Goal: Communication & Community: Share content

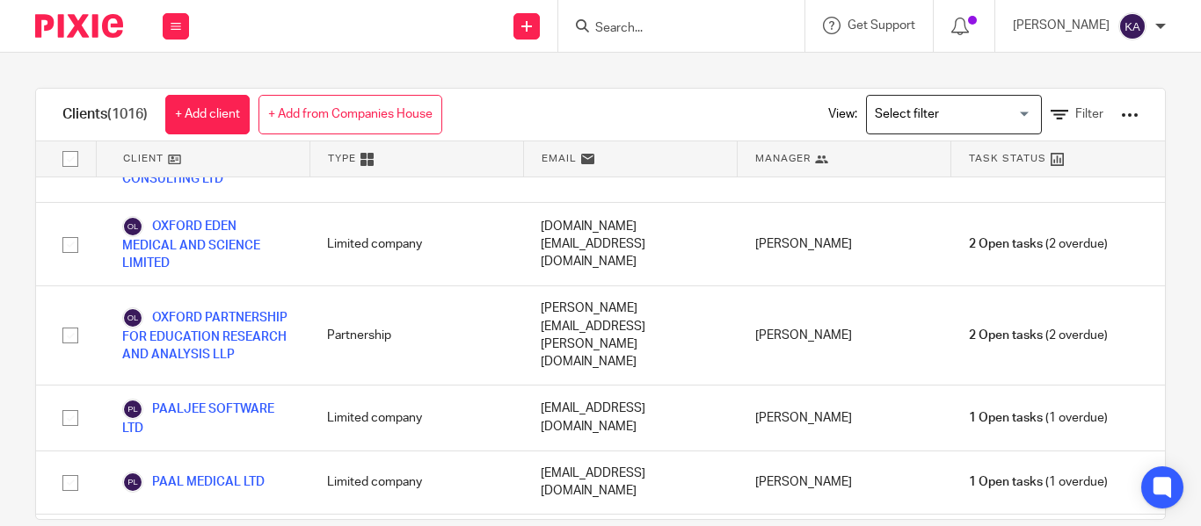
scroll to position [22455, 0]
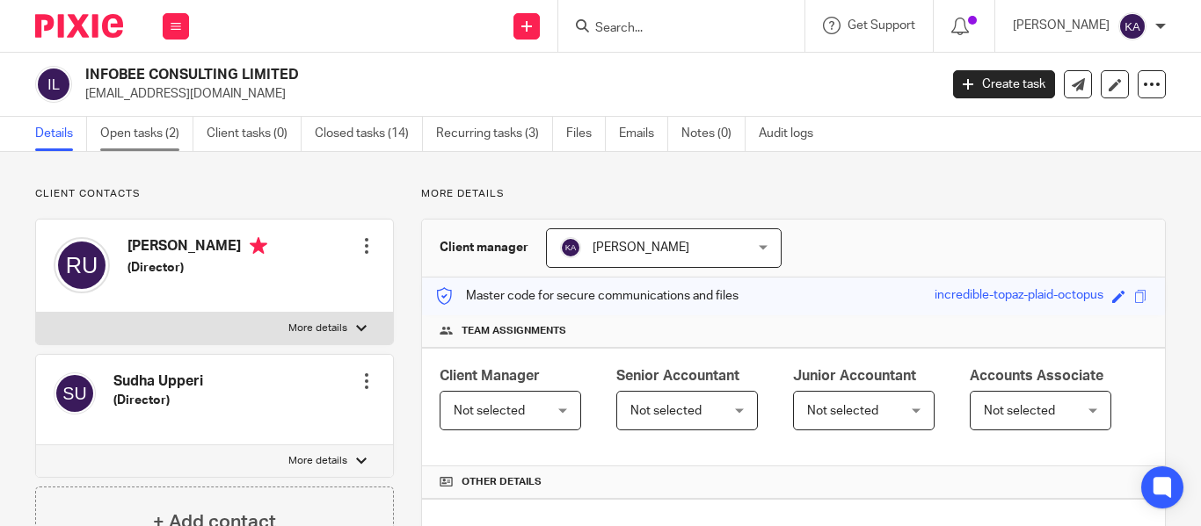
click at [168, 121] on link "Open tasks (2)" at bounding box center [146, 134] width 93 height 34
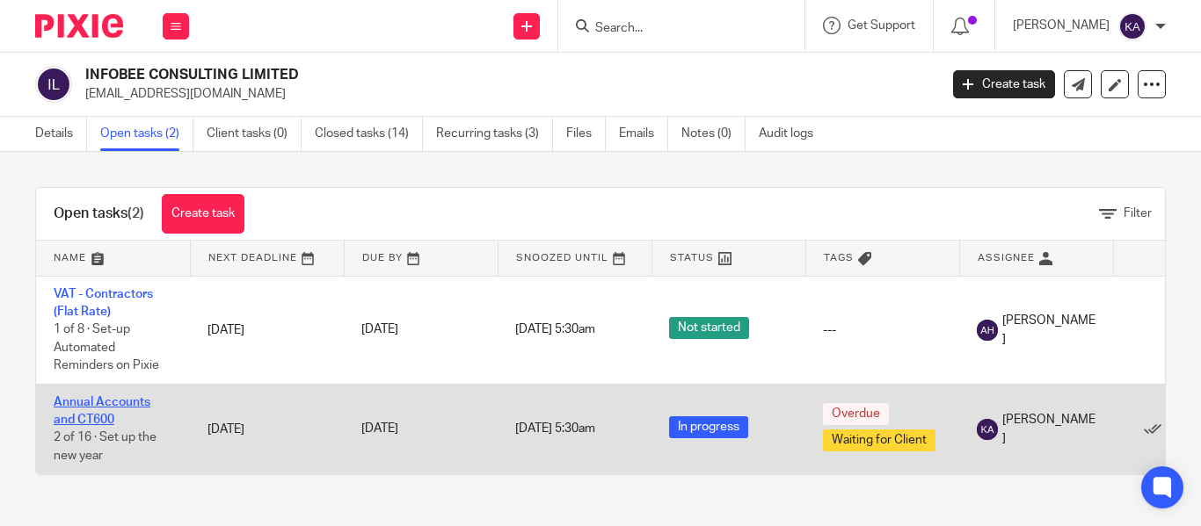
click at [89, 407] on link "Annual Accounts and CT600" at bounding box center [102, 411] width 97 height 30
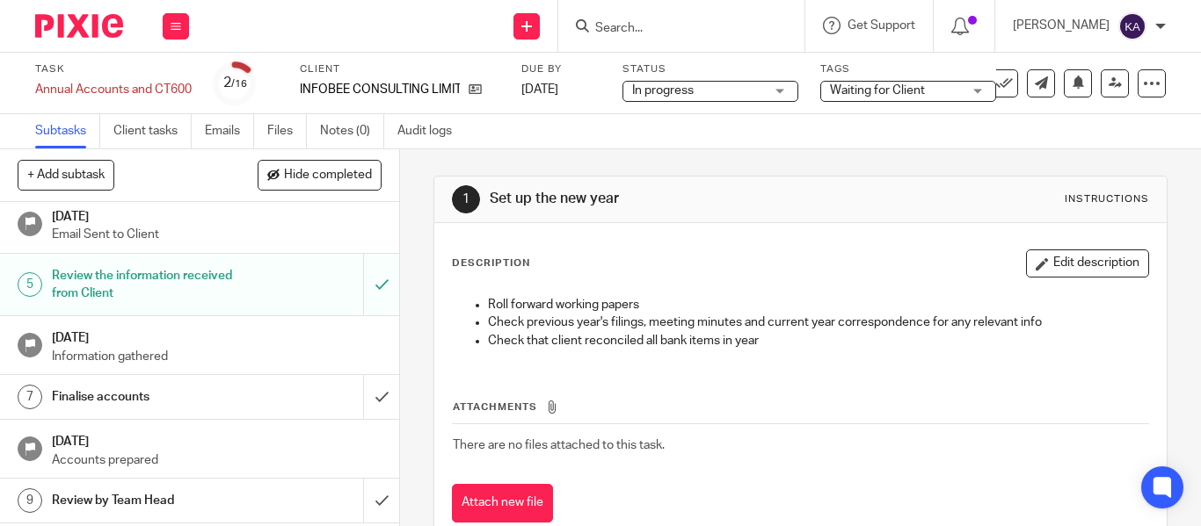
scroll to position [176, 0]
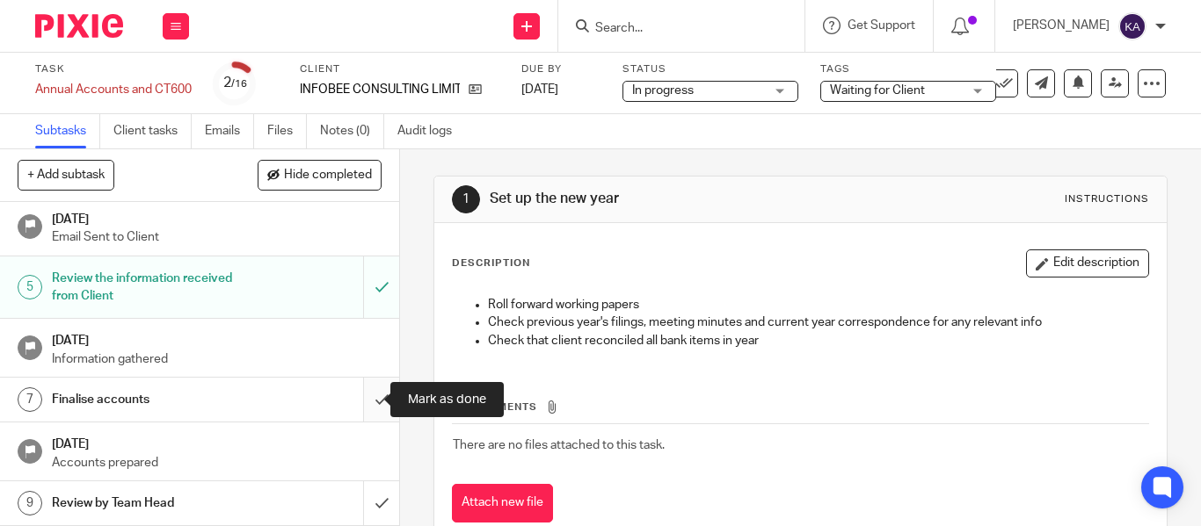
click at [365, 388] on input "submit" at bounding box center [199, 400] width 399 height 44
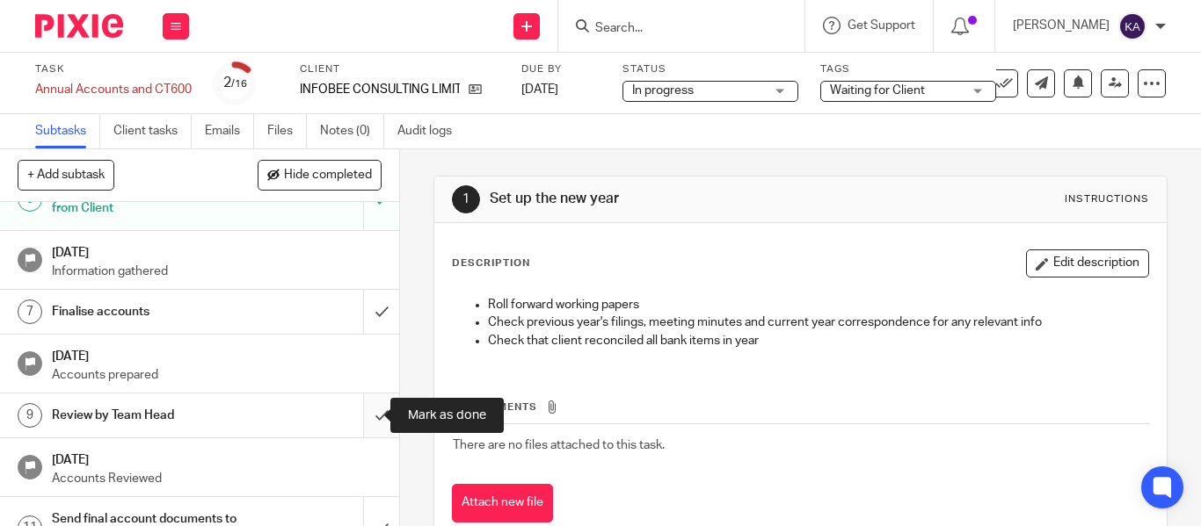
click at [363, 414] on input "submit" at bounding box center [199, 416] width 399 height 44
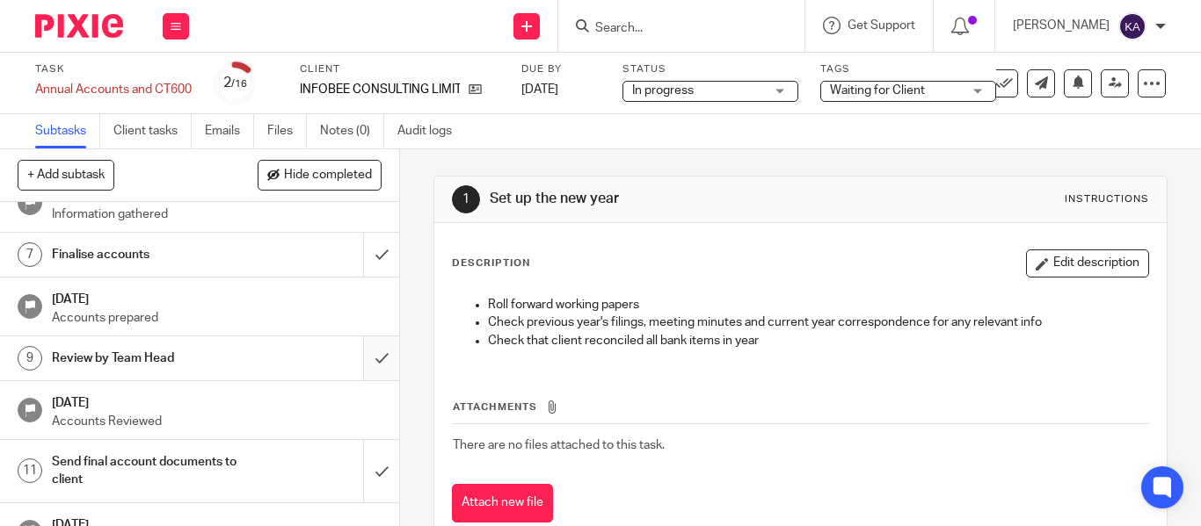
scroll to position [352, 0]
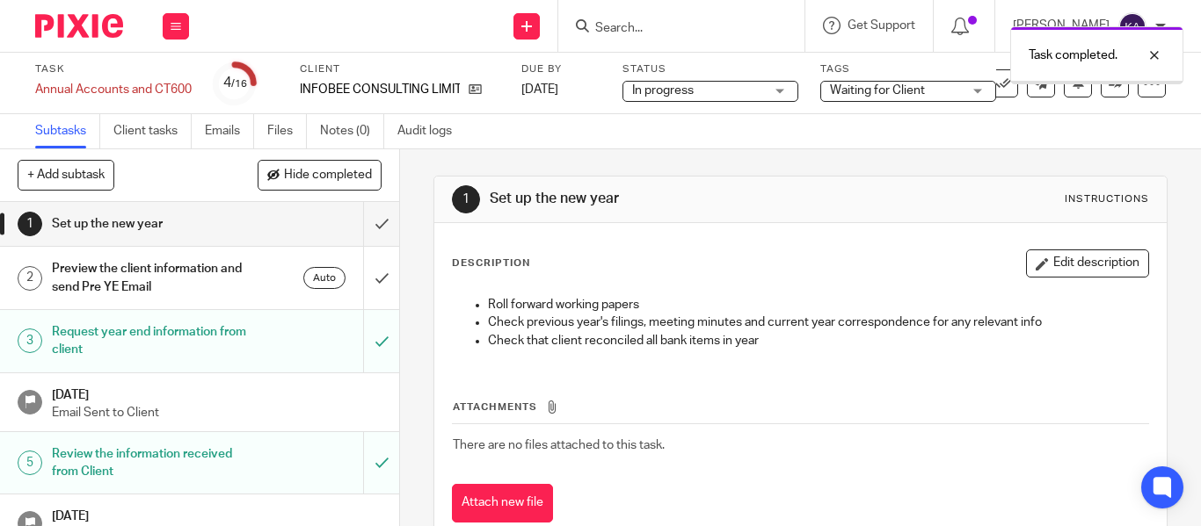
scroll to position [352, 0]
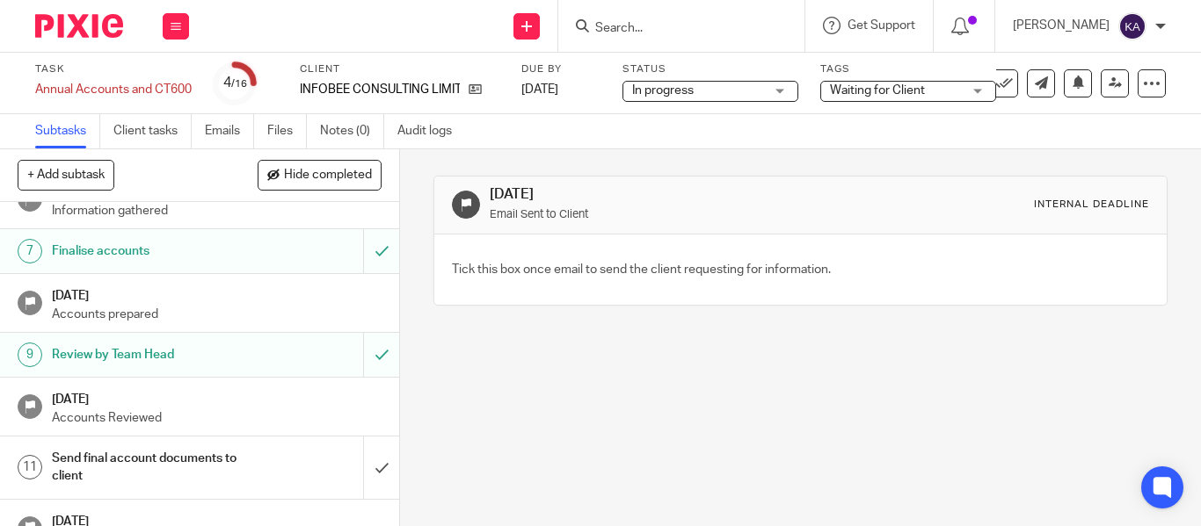
scroll to position [352, 0]
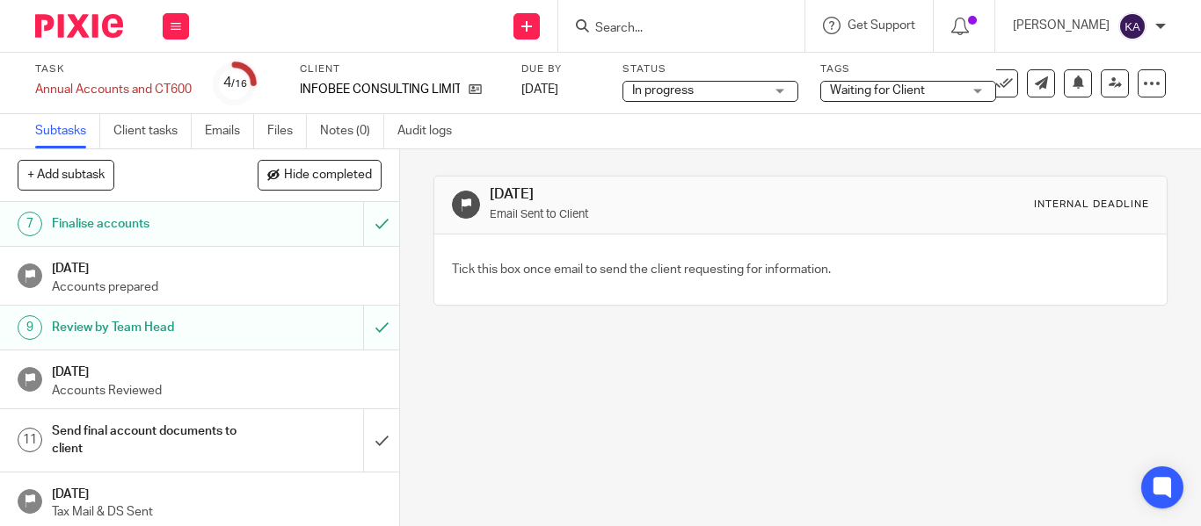
click at [88, 441] on h1 "Send final account documents to client" at bounding box center [150, 440] width 196 height 45
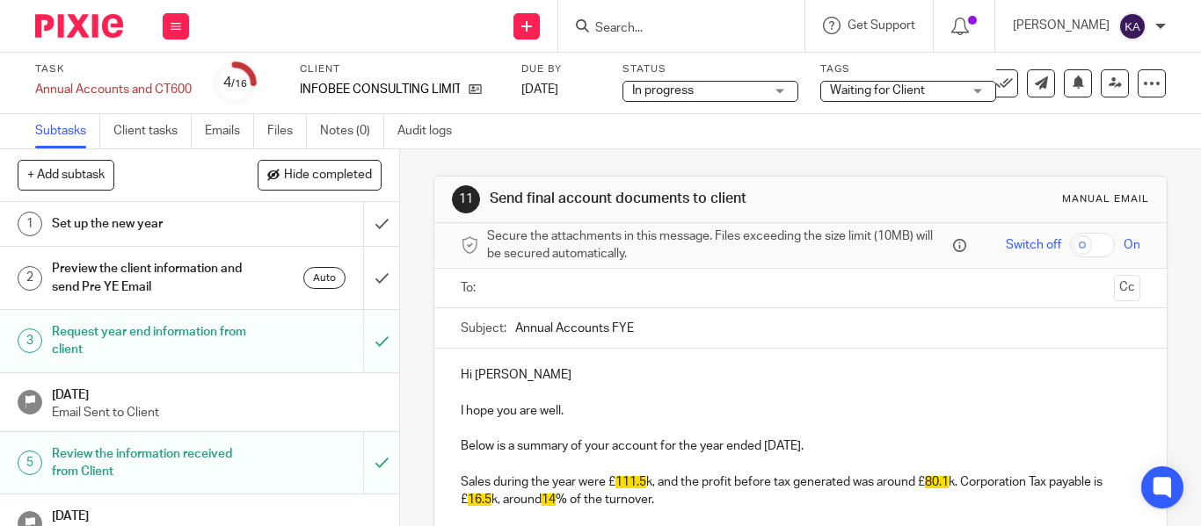
click at [621, 274] on ul at bounding box center [801, 288] width 625 height 29
click at [621, 283] on input "text" at bounding box center [799, 289] width 613 height 20
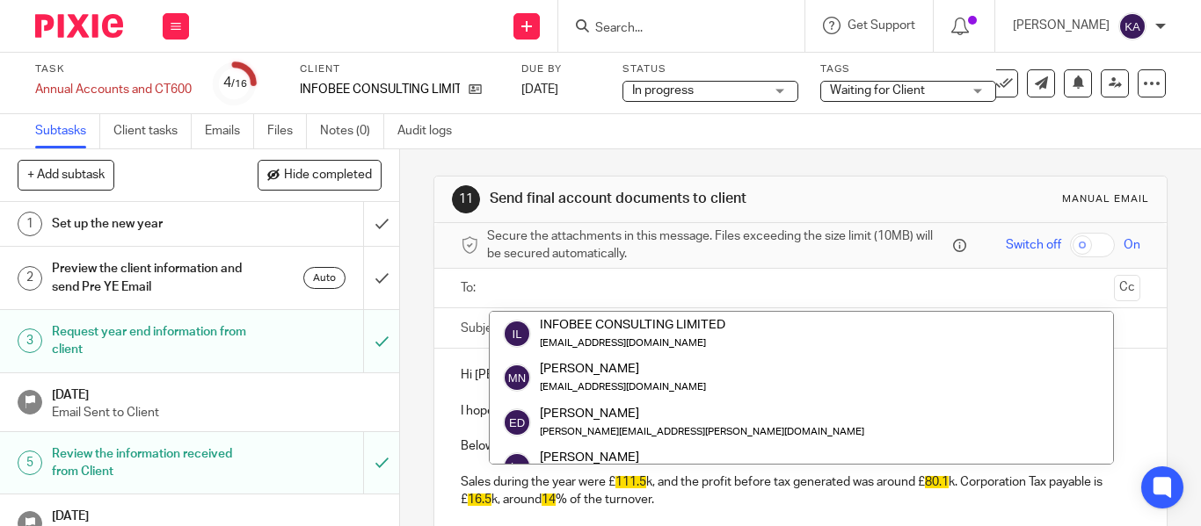
paste input "[EMAIL_ADDRESS][DOMAIN_NAME]"
type input "[EMAIL_ADDRESS][DOMAIN_NAME]"
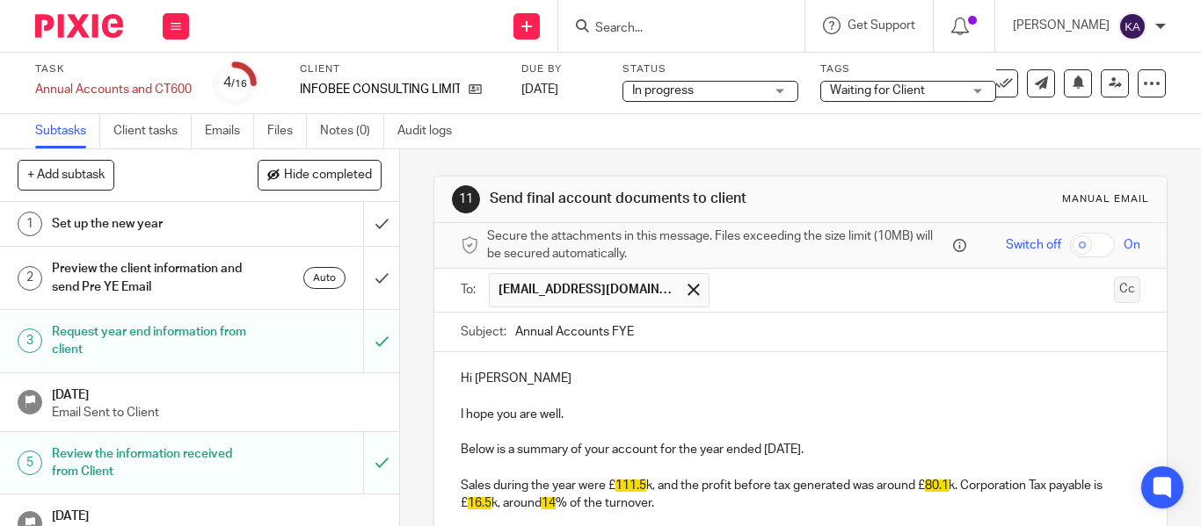
click at [1114, 295] on button "Cc" at bounding box center [1127, 290] width 26 height 26
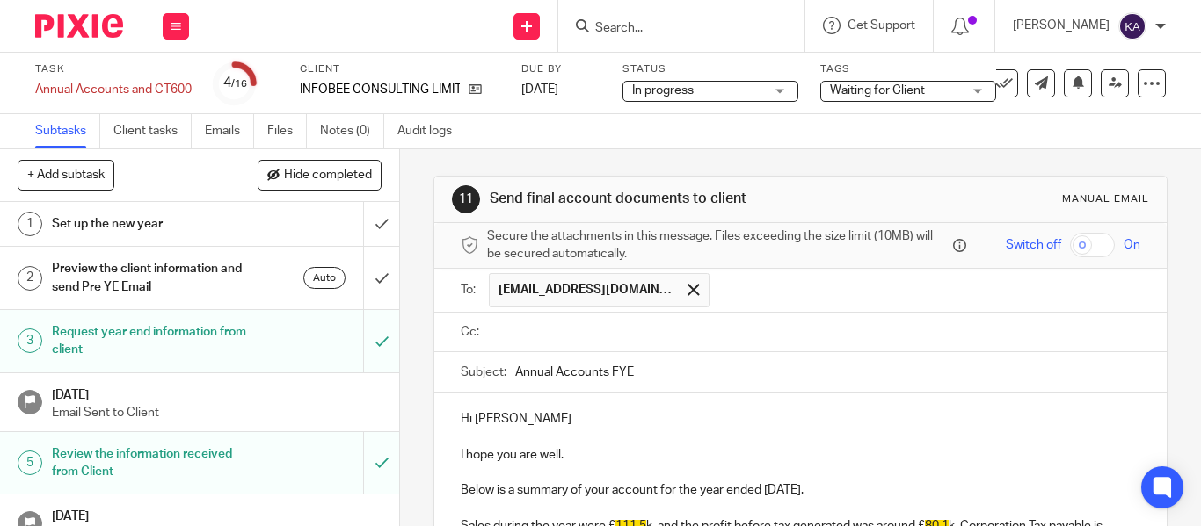
click at [553, 329] on input "text" at bounding box center [812, 333] width 639 height 20
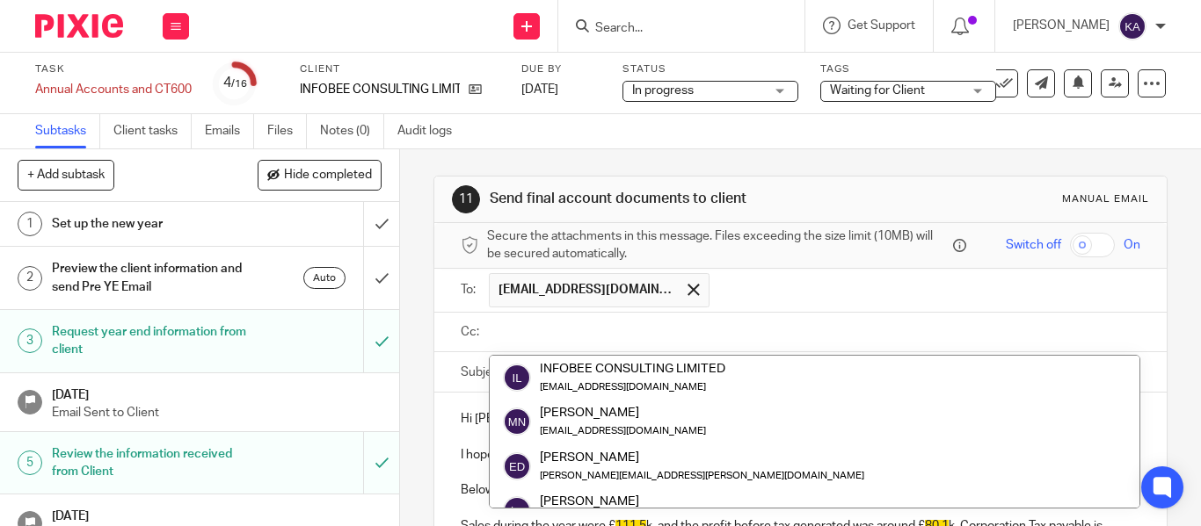
click at [553, 329] on input "text" at bounding box center [812, 333] width 639 height 20
type input "s"
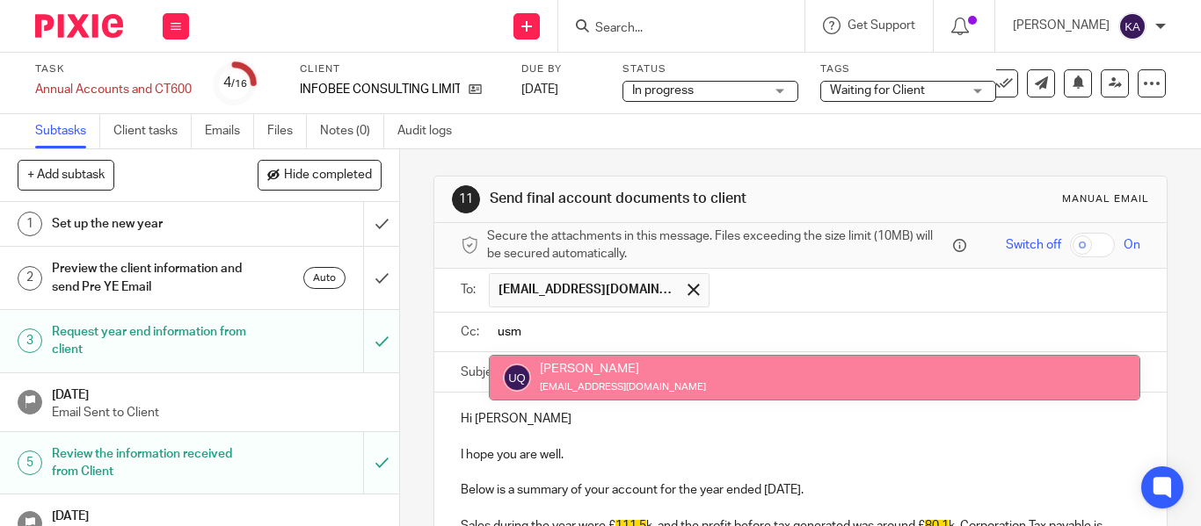
type input "usm"
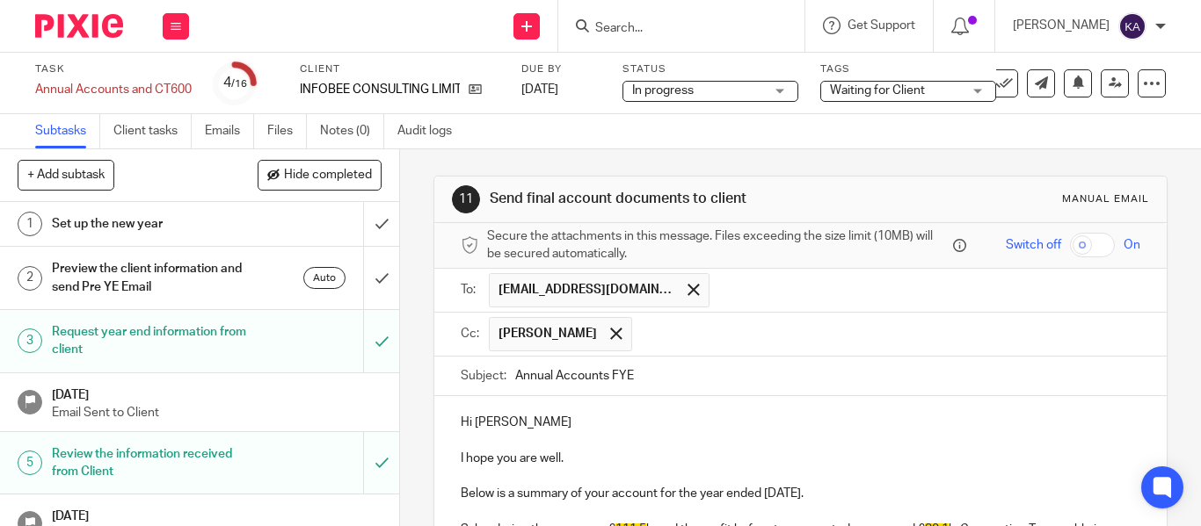
click at [672, 336] on input "text" at bounding box center [887, 334] width 492 height 34
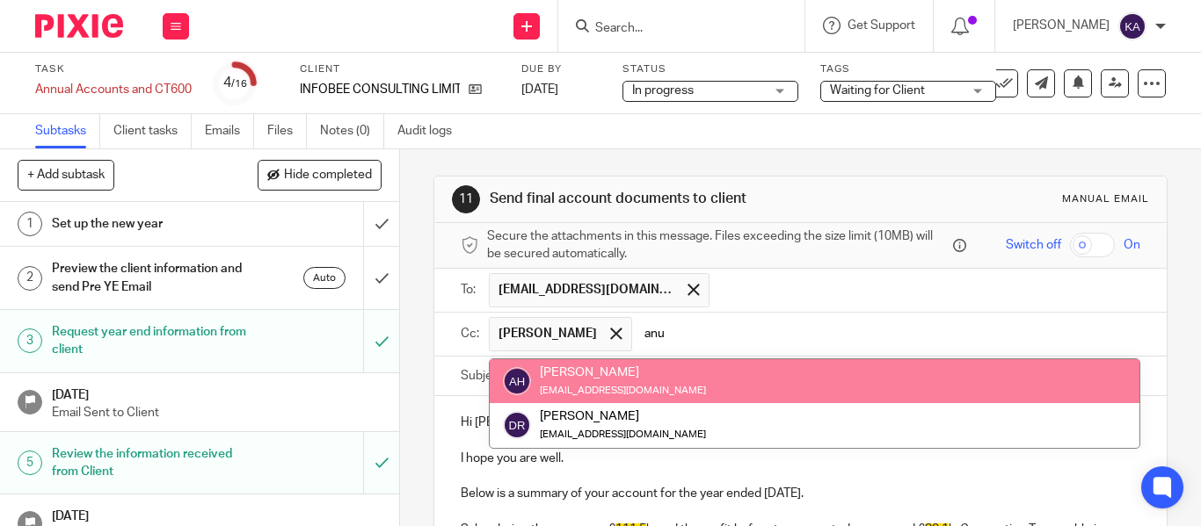
type input "anur"
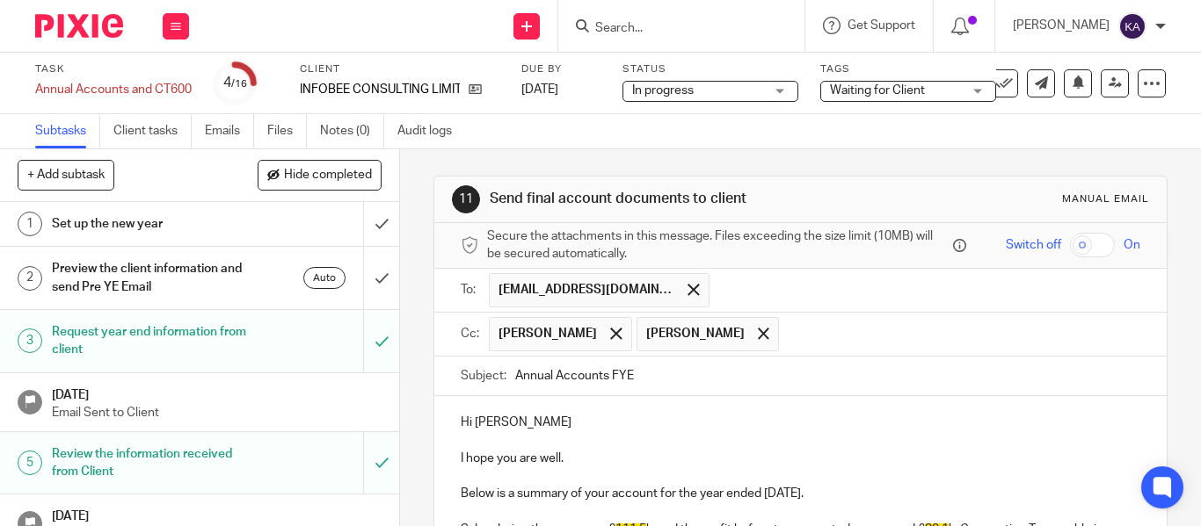
click at [846, 381] on input "Annual Accounts FYE" at bounding box center [827, 377] width 625 height 40
paste input "- INFOBEE CONSULTING LIMITED FYE Jan'25 - Final"
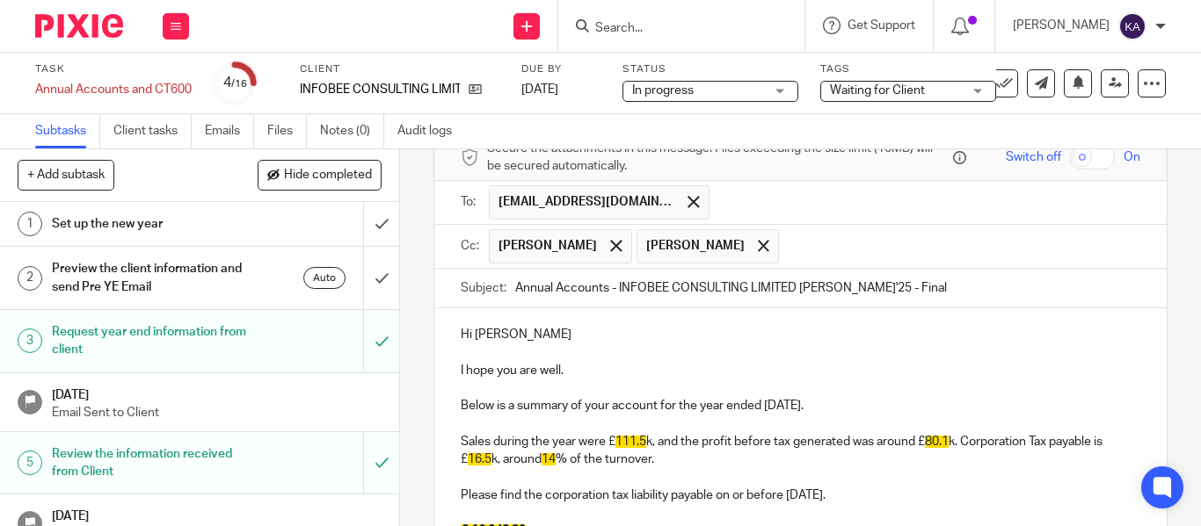
type input "Annual Accounts - INFOBEE CONSULTING LIMITED FYE Jan'25 - Final"
click at [545, 342] on p "Hi Ravi" at bounding box center [800, 335] width 679 height 18
click at [583, 367] on p "I hope you are well." at bounding box center [800, 371] width 679 height 18
click at [555, 331] on p "Hi Ravi" at bounding box center [800, 335] width 679 height 18
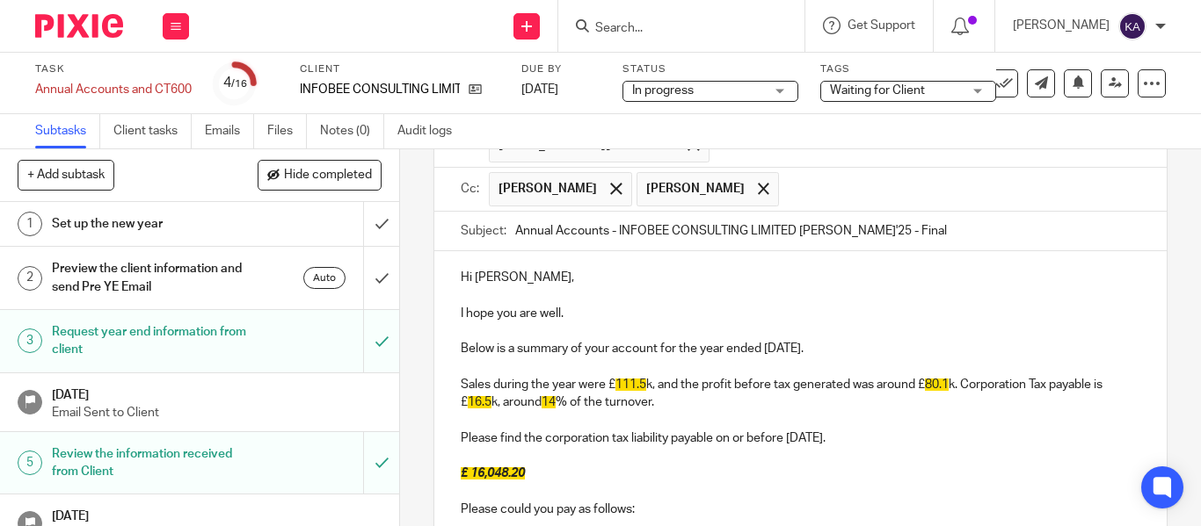
scroll to position [176, 0]
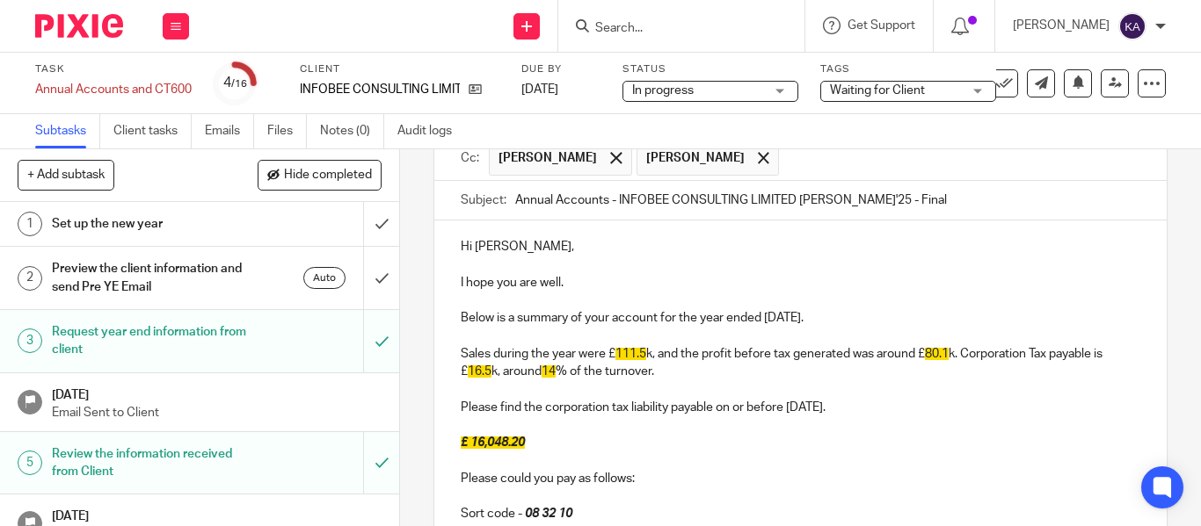
click at [936, 356] on span "80.1" at bounding box center [937, 354] width 24 height 12
click at [629, 353] on span "111.5" at bounding box center [630, 354] width 31 height 12
click at [933, 353] on p "Sales during the year were £ 219.3 k, and the profit before tax generated was a…" at bounding box center [800, 363] width 679 height 36
click at [513, 367] on span "14" at bounding box center [506, 372] width 14 height 12
click at [1102, 360] on span "16.5" at bounding box center [1114, 354] width 24 height 12
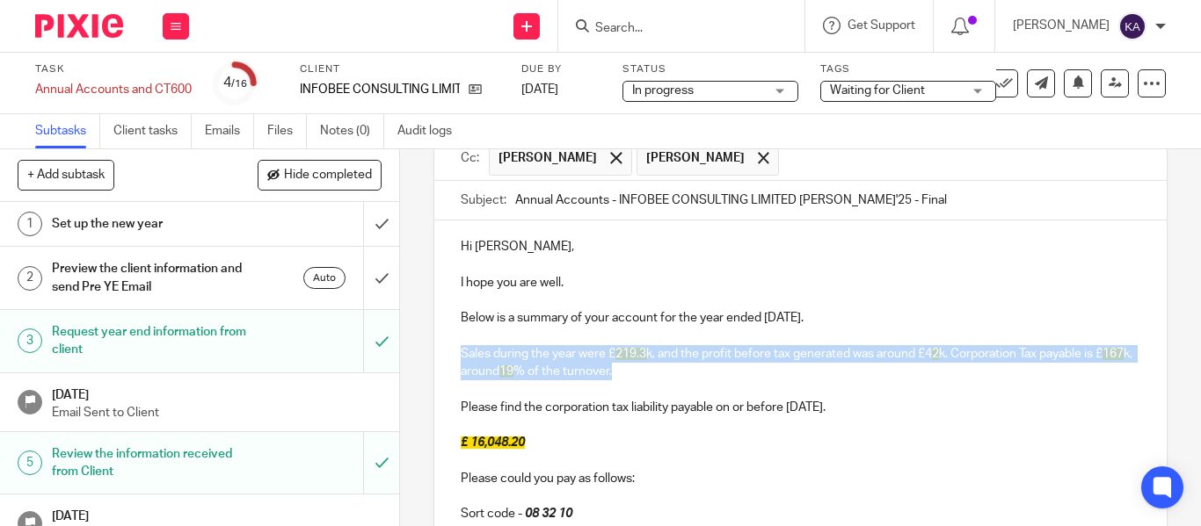
drag, startPoint x: 662, startPoint y: 377, endPoint x: 448, endPoint y: 355, distance: 214.7
click at [448, 355] on div "Hi Ravi, I hope you are well. Below is a summary of your account for the year e…" at bounding box center [800, 512] width 732 height 583
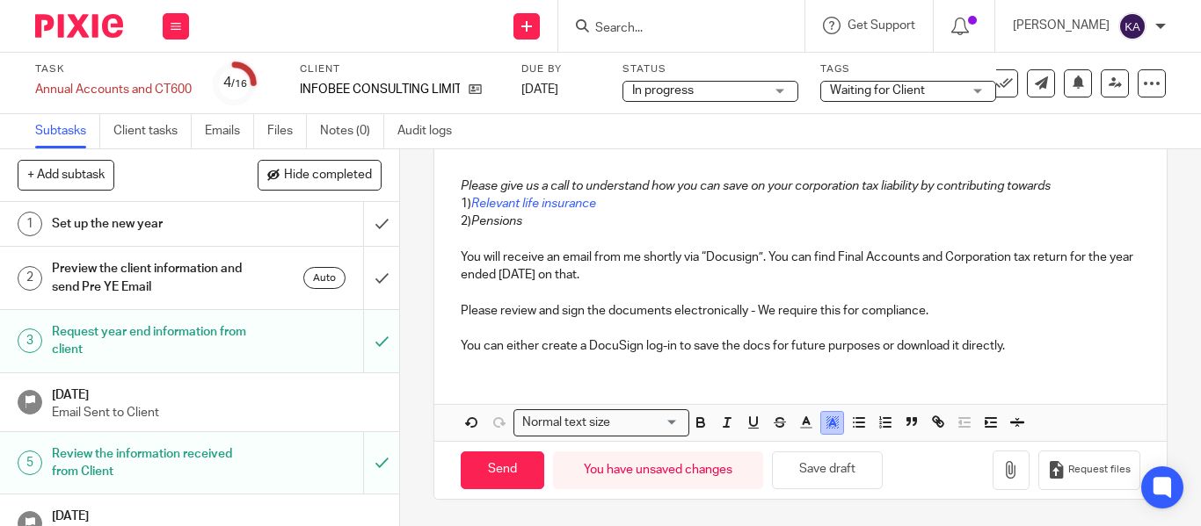
click at [826, 424] on rect "button" at bounding box center [826, 423] width 1 height 1
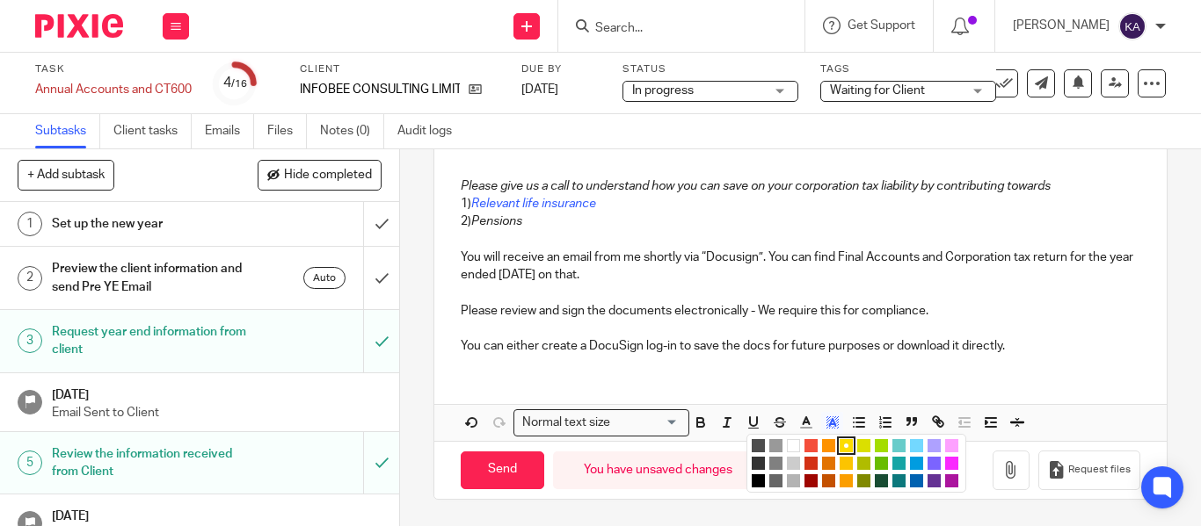
click at [790, 447] on li "color:#FFFFFF" at bounding box center [793, 445] width 13 height 13
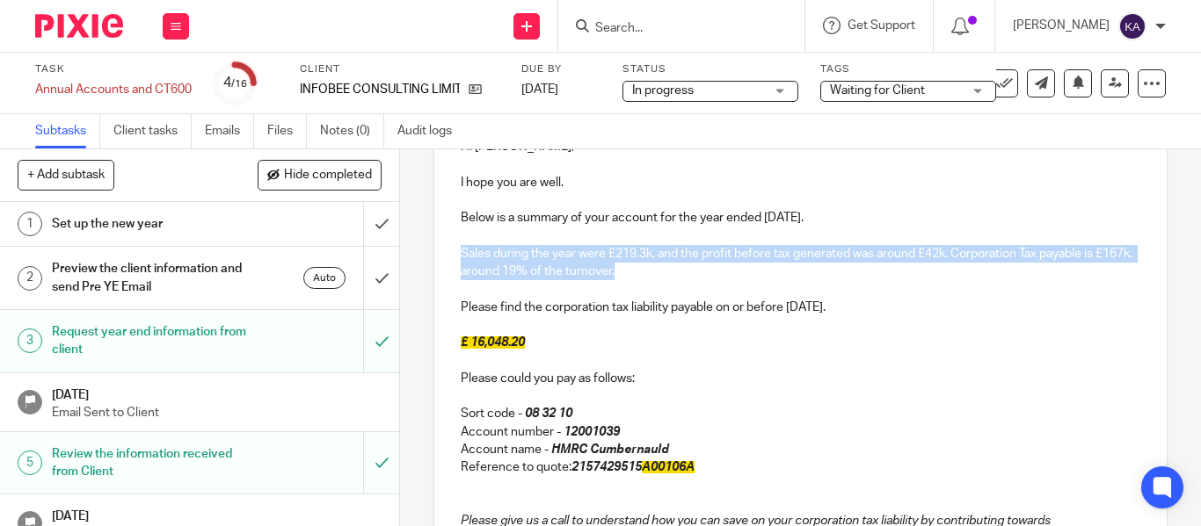
scroll to position [259, 0]
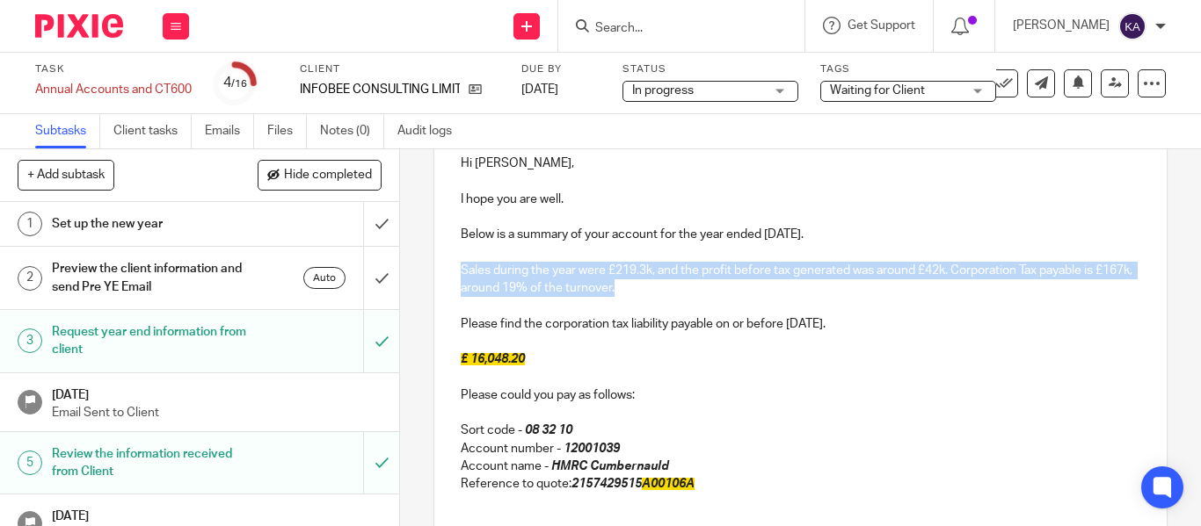
click at [652, 282] on p "Sales during the year were £219.3k, and the profit before tax generated was aro…" at bounding box center [800, 280] width 679 height 36
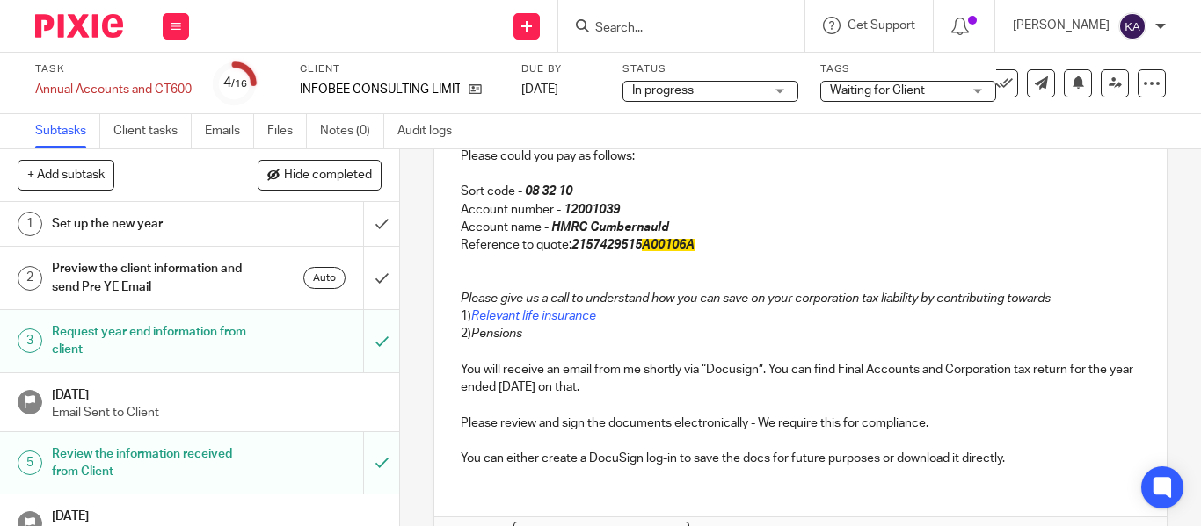
scroll to position [523, 0]
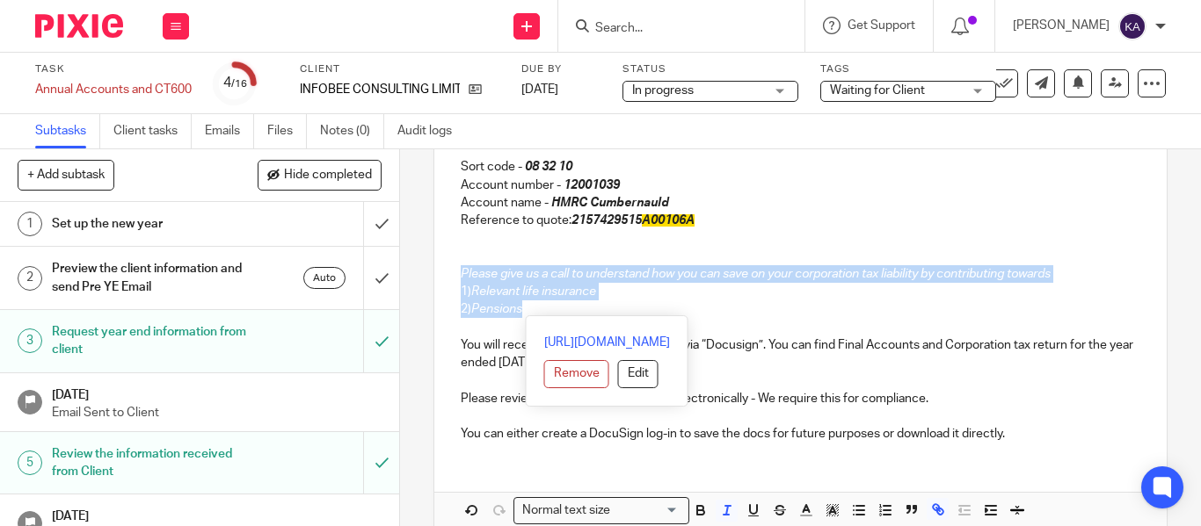
drag, startPoint x: 613, startPoint y: 316, endPoint x: 456, endPoint y: 279, distance: 160.7
click at [456, 279] on div "Hi Ravi, I hope you are well. Below is a summary of your account for the year e…" at bounding box center [800, 164] width 732 height 583
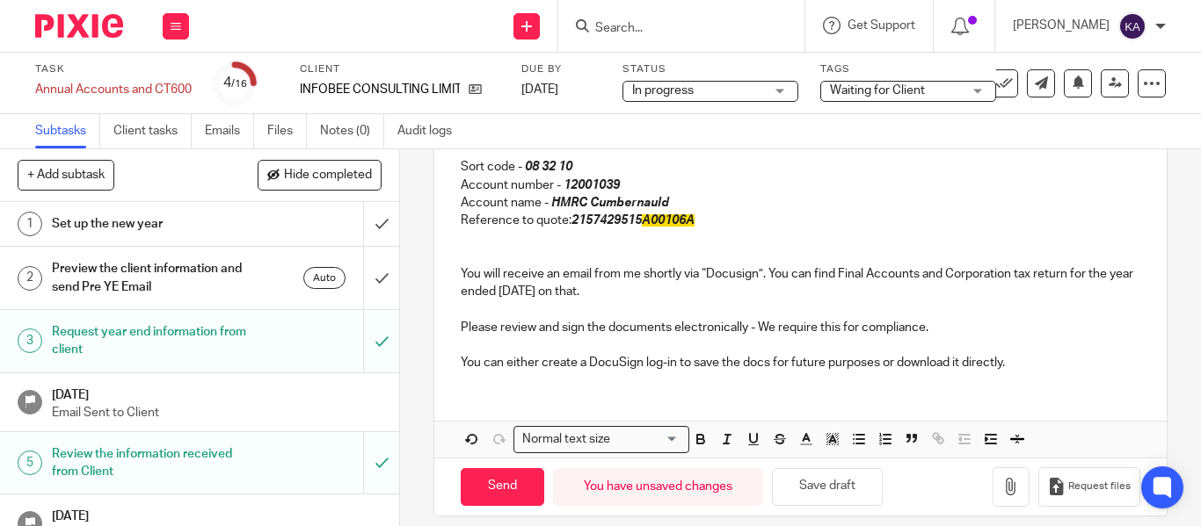
scroll to position [521, 0]
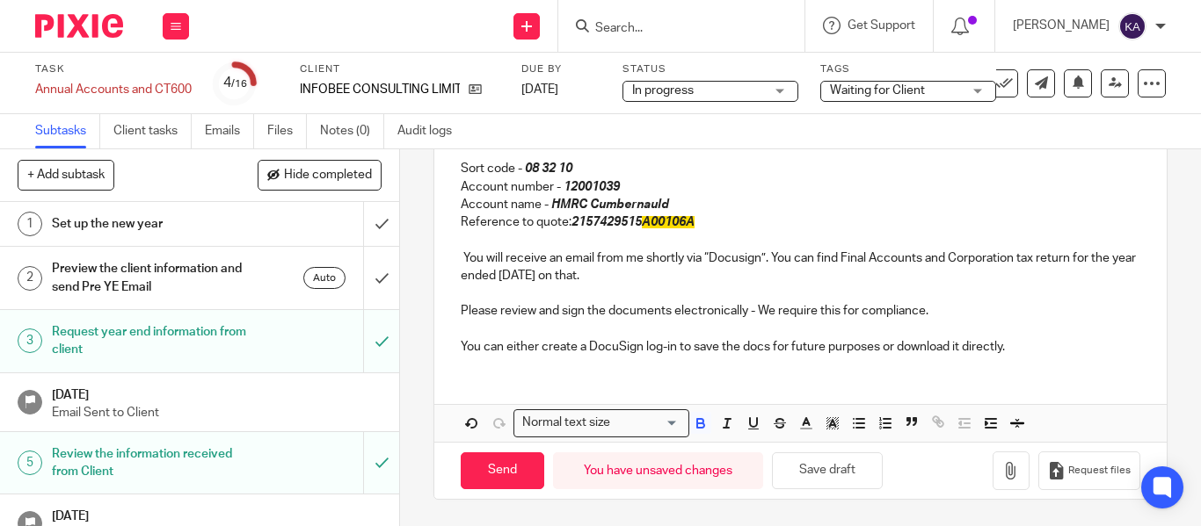
click at [697, 329] on p at bounding box center [800, 330] width 679 height 18
drag, startPoint x: 724, startPoint y: 236, endPoint x: 712, endPoint y: 260, distance: 27.5
click at [693, 284] on p "You will receive an email from me shortly via “DocuSign”. You can find Final Ac…" at bounding box center [800, 268] width 679 height 36
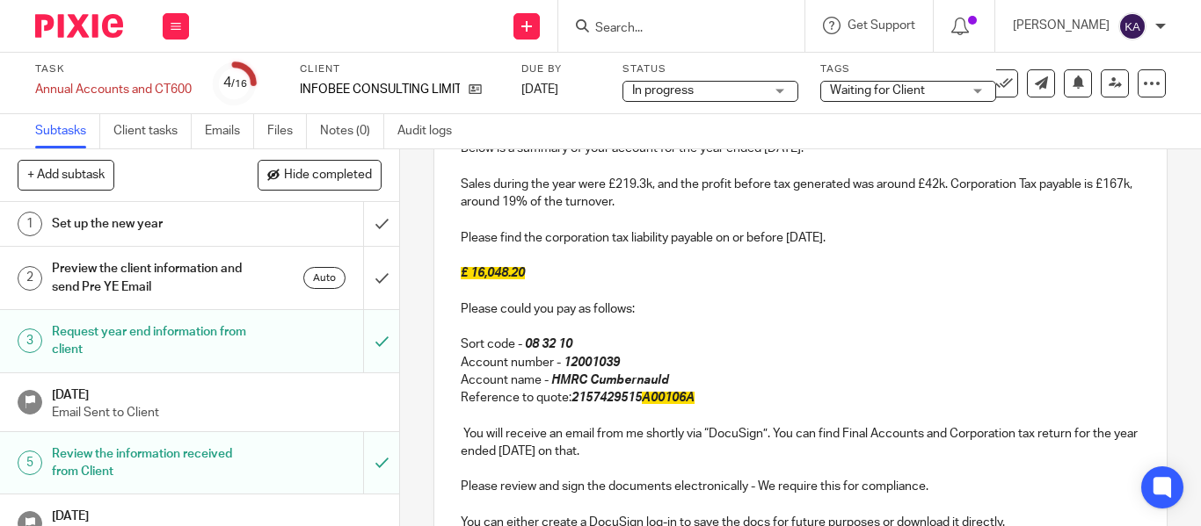
scroll to position [0, 0]
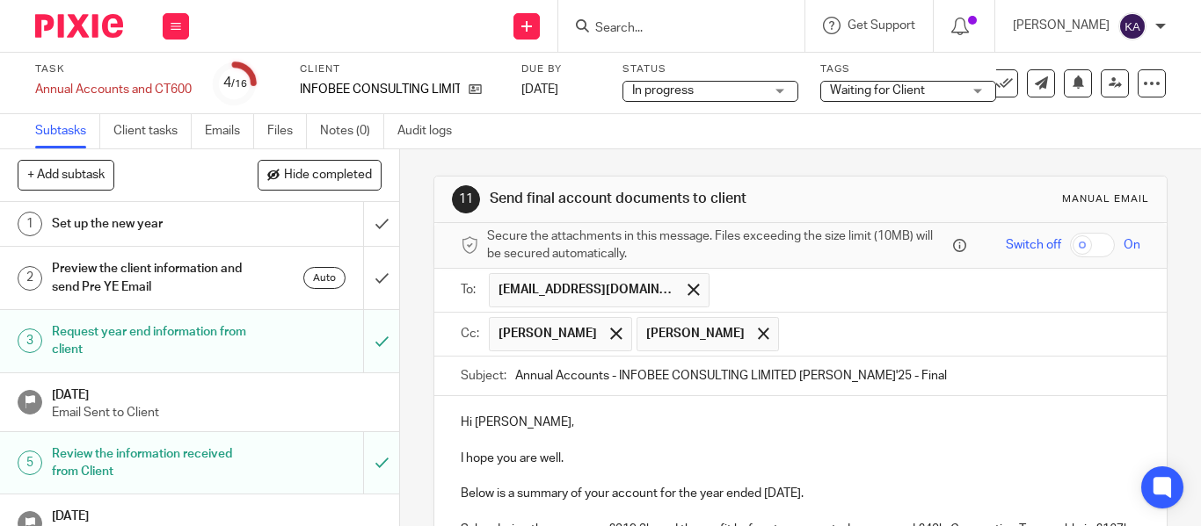
drag, startPoint x: 933, startPoint y: 373, endPoint x: 978, endPoint y: 372, distance: 44.8
click at [952, 373] on input "Annual Accounts - INFOBEE CONSULTING LIMITED FYE Jan'25 - Final" at bounding box center [827, 377] width 625 height 40
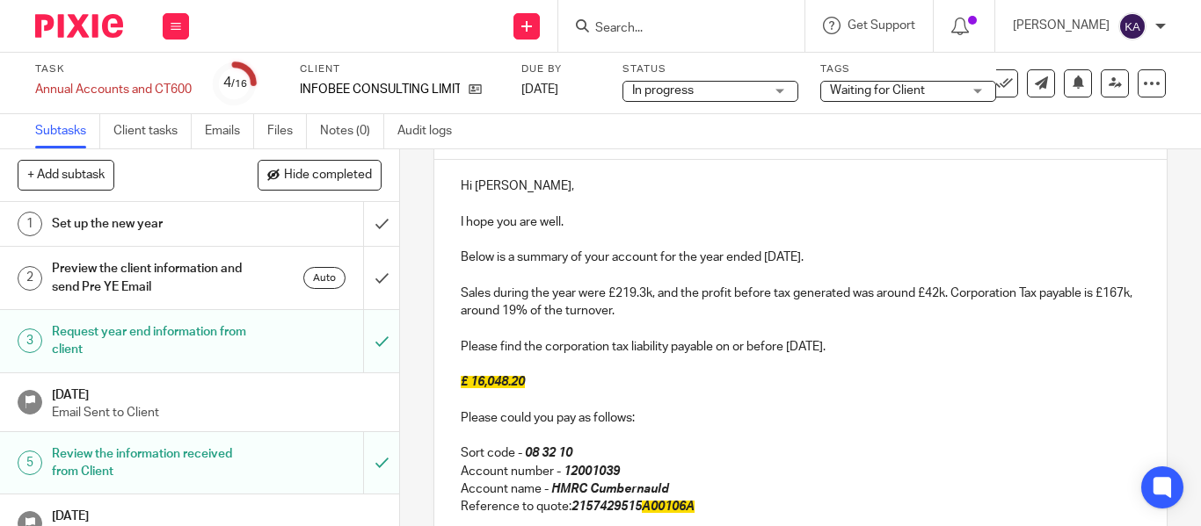
scroll to position [264, 0]
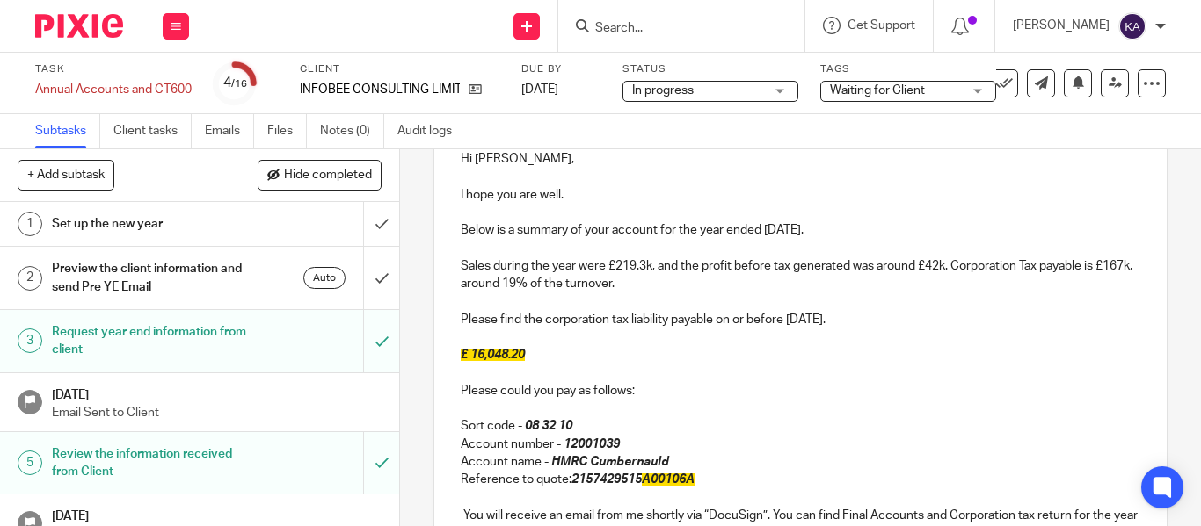
click at [486, 365] on p at bounding box center [800, 374] width 679 height 18
click at [496, 361] on em "£ 16,048.20" at bounding box center [493, 355] width 64 height 12
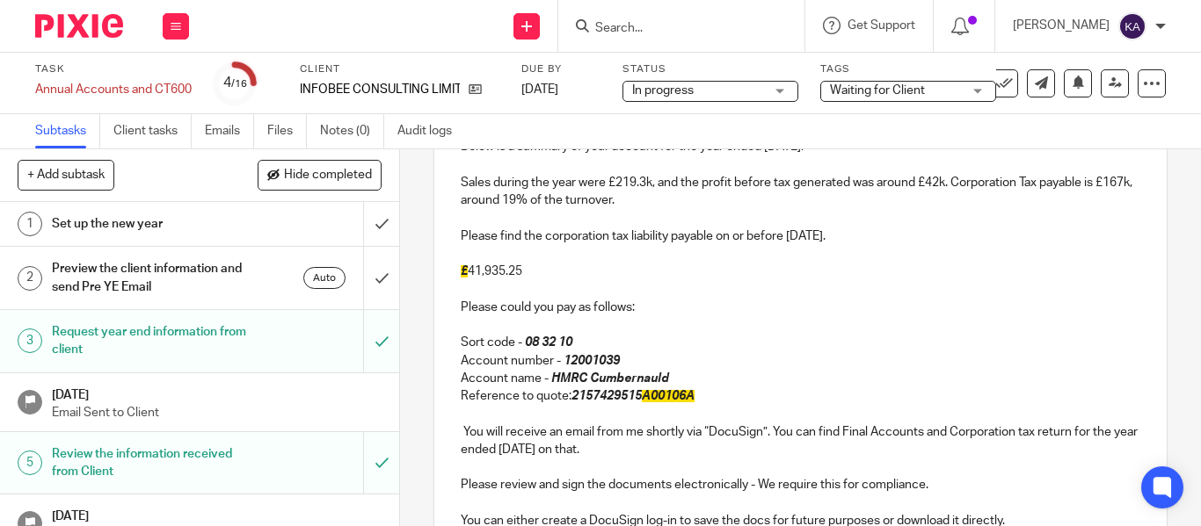
scroll to position [345, 0]
drag, startPoint x: 568, startPoint y: 403, endPoint x: 640, endPoint y: 399, distance: 72.2
click at [640, 399] on em "2157429515 A00106A" at bounding box center [632, 398] width 123 height 12
copy em "2157429515"
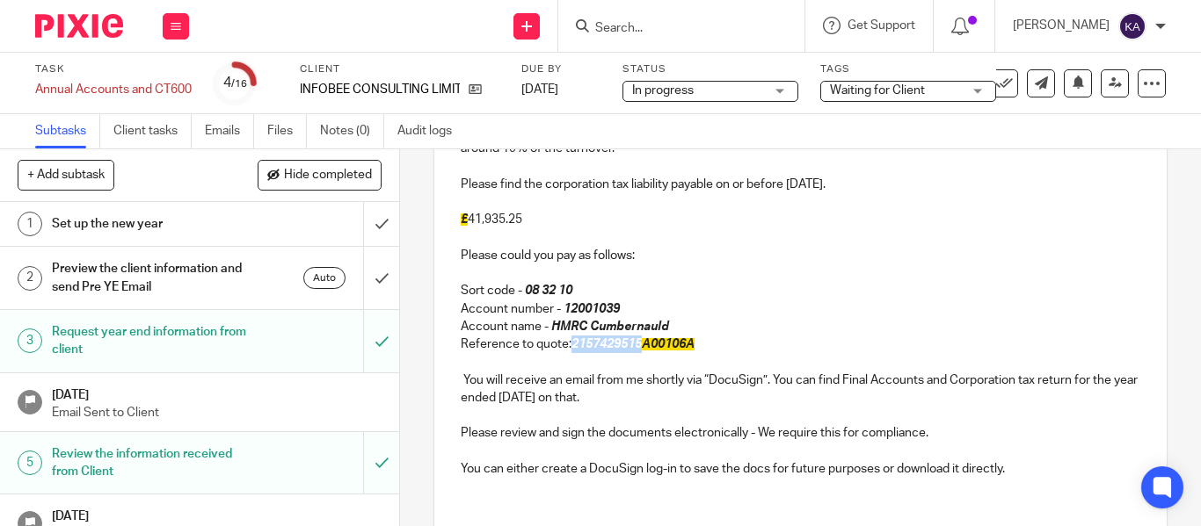
scroll to position [439, 0]
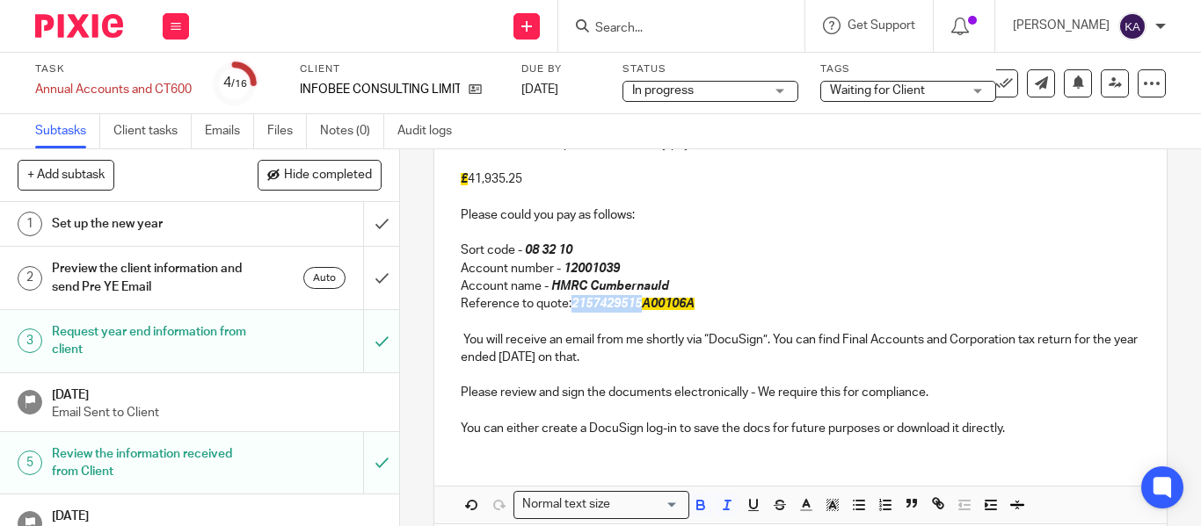
click at [600, 309] on em "2157429515 A00106A" at bounding box center [632, 304] width 123 height 12
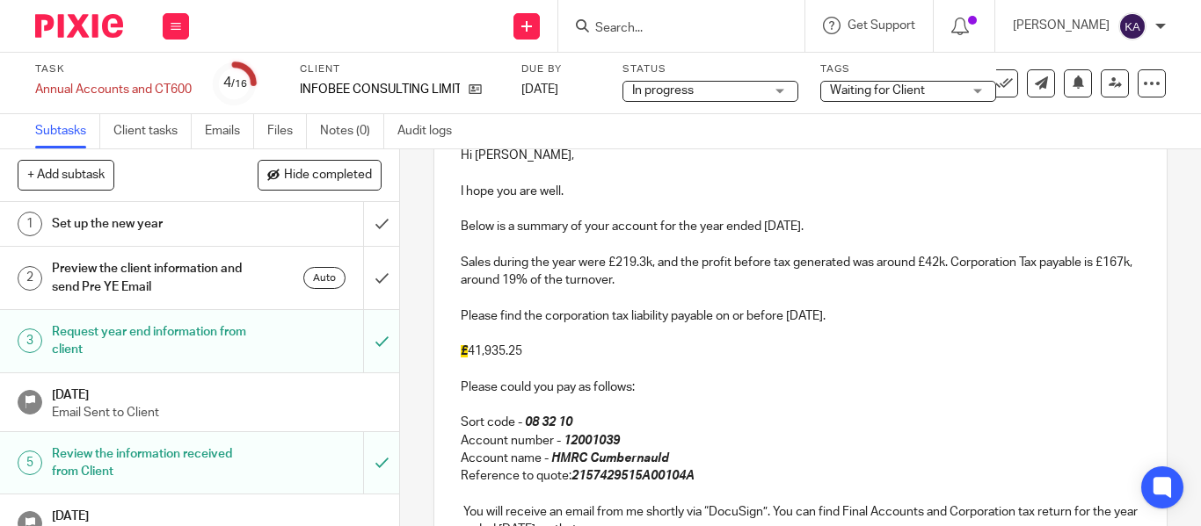
scroll to position [264, 0]
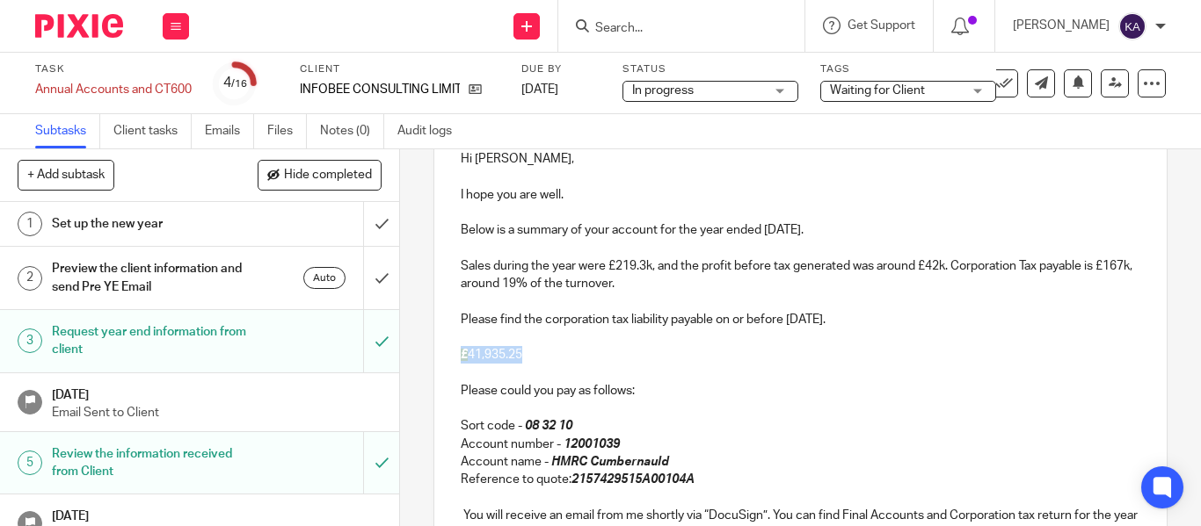
drag, startPoint x: 526, startPoint y: 363, endPoint x: 456, endPoint y: 361, distance: 69.5
click at [461, 361] on p "£ 41,935.25" at bounding box center [800, 355] width 679 height 18
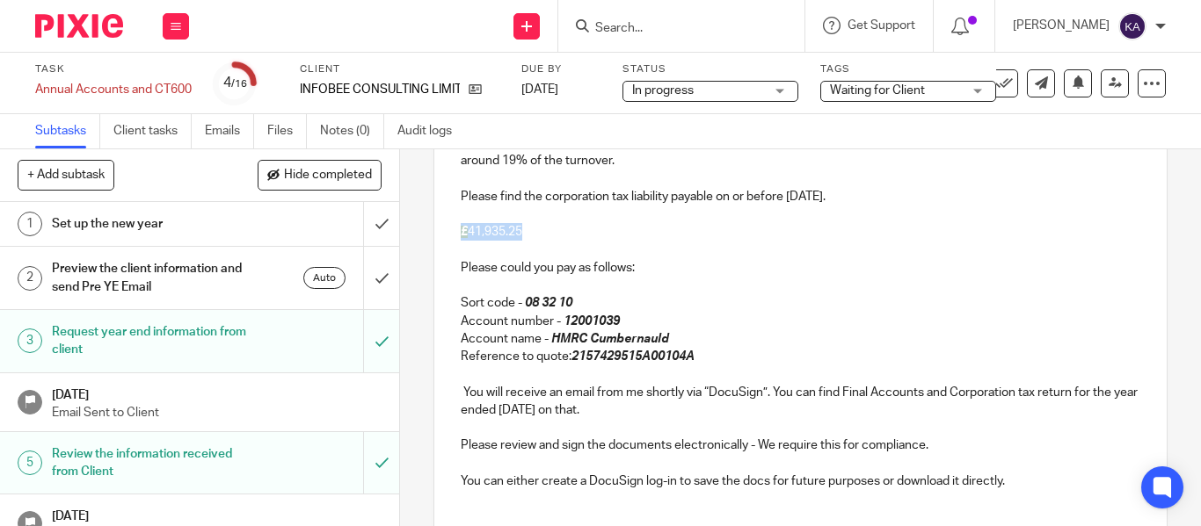
scroll to position [521, 0]
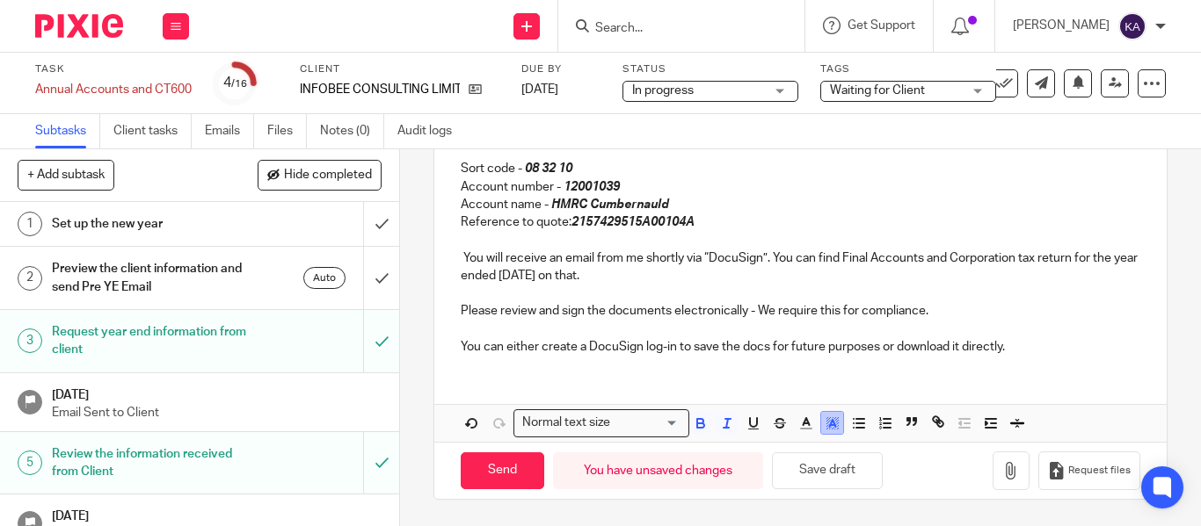
click at [824, 428] on icon "button" at bounding box center [832, 424] width 16 height 16
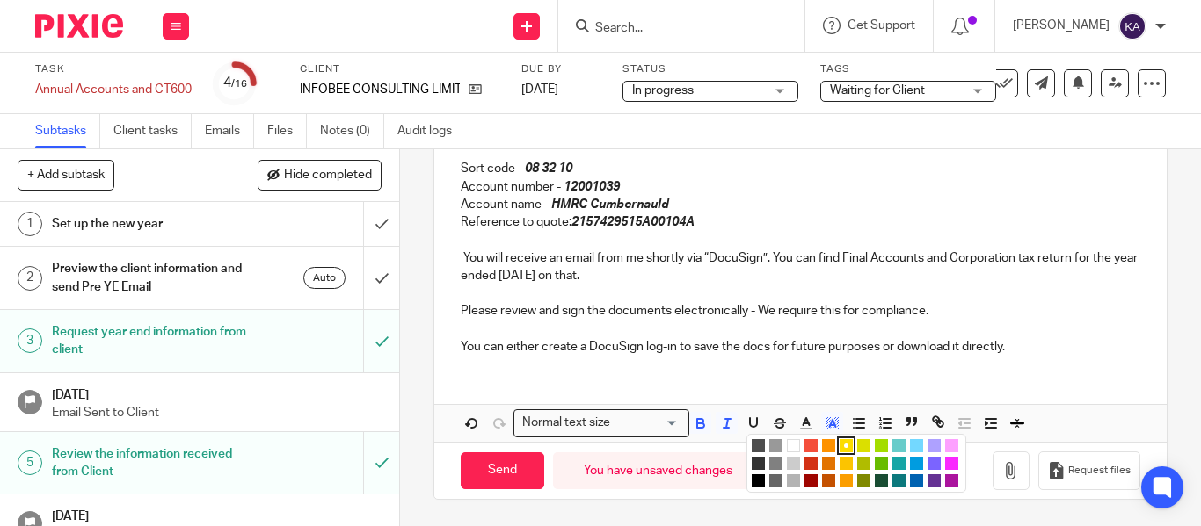
click at [787, 447] on li "color:#FFFFFF" at bounding box center [793, 445] width 13 height 13
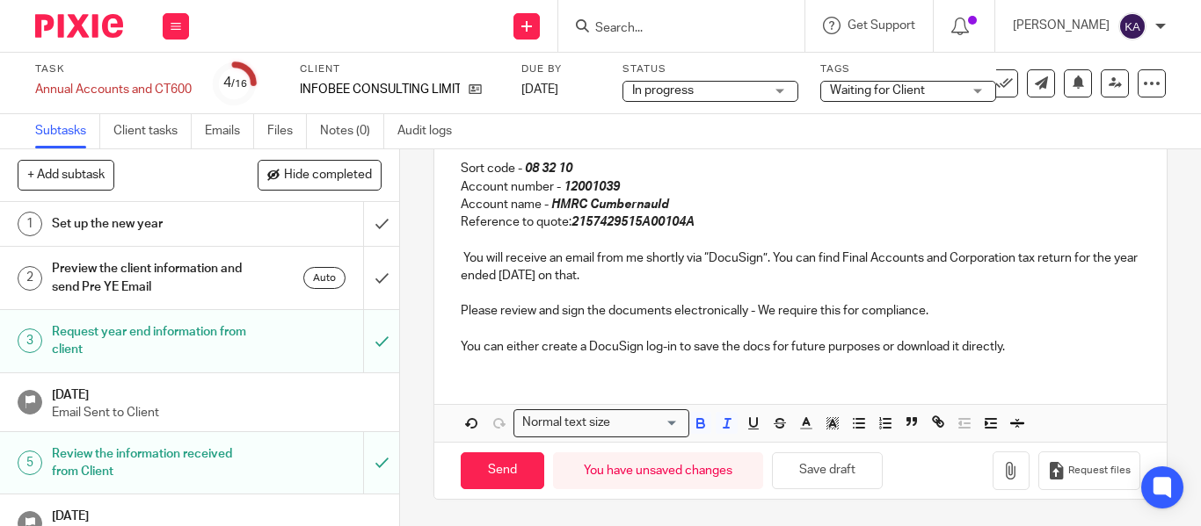
click at [724, 248] on p at bounding box center [800, 240] width 679 height 18
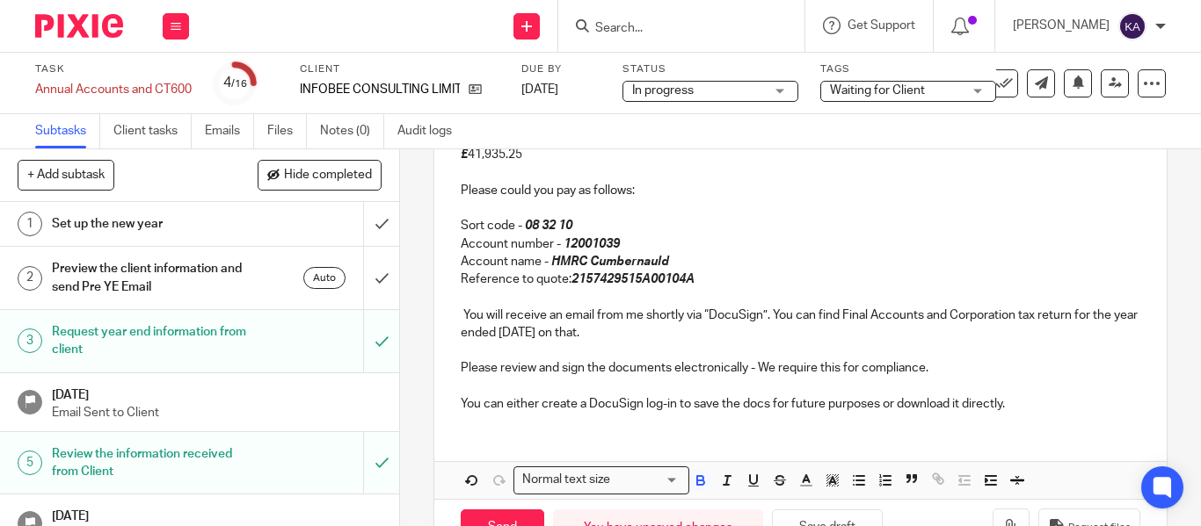
scroll to position [433, 0]
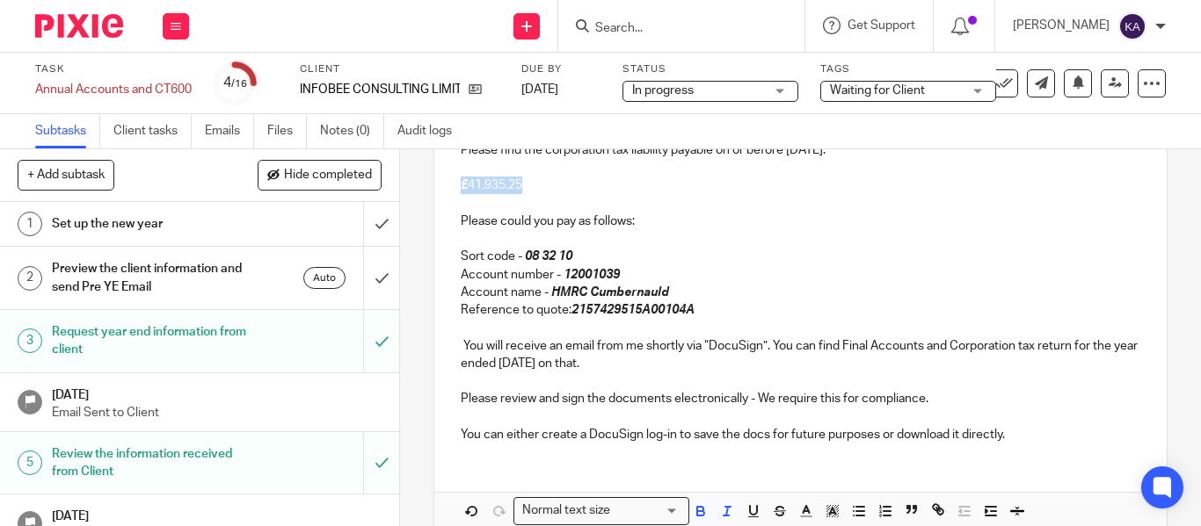
drag, startPoint x: 530, startPoint y: 191, endPoint x: 447, endPoint y: 192, distance: 83.5
click at [447, 192] on div "Hi Ravi, I hope you are well. Below is a summary of your account for the year e…" at bounding box center [800, 210] width 732 height 494
click at [702, 511] on icon "button" at bounding box center [701, 512] width 16 height 16
click at [679, 336] on p at bounding box center [800, 328] width 679 height 18
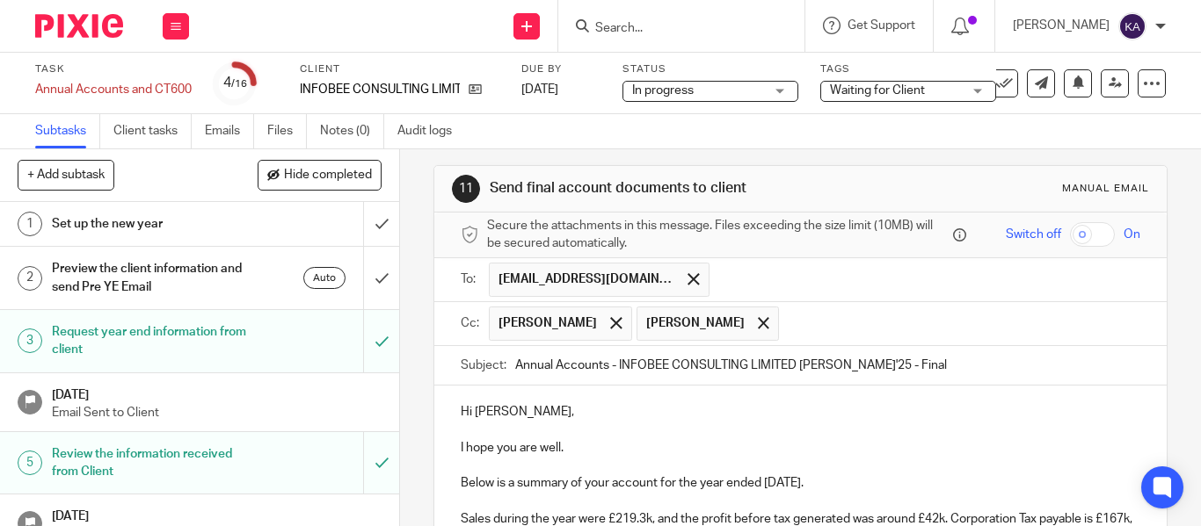
scroll to position [0, 0]
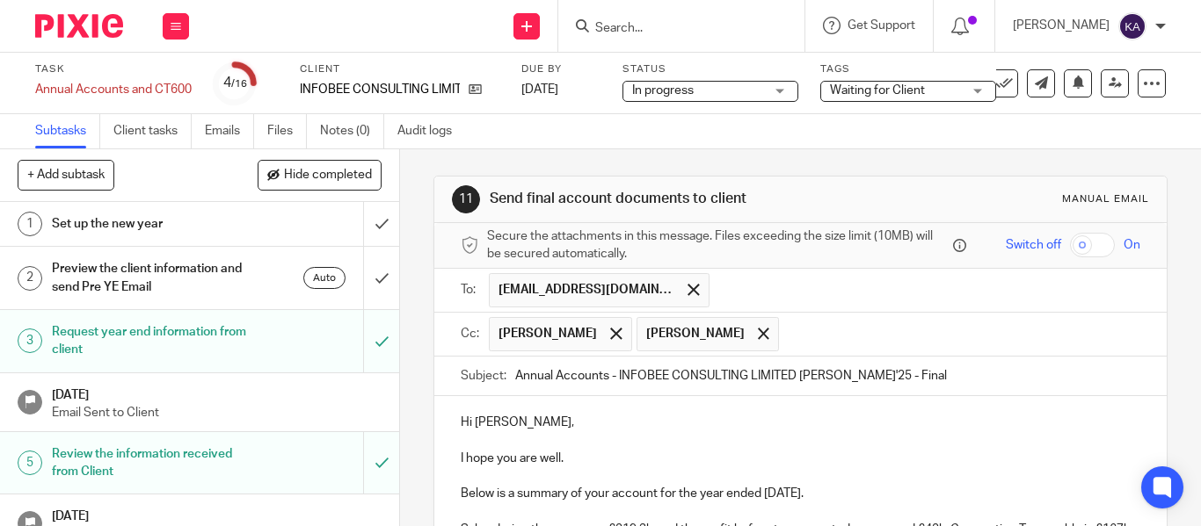
drag, startPoint x: 919, startPoint y: 381, endPoint x: 957, endPoint y: 375, distance: 38.2
click at [935, 378] on input "Annual Accounts - INFOBEE CONSULTING LIMITED FYE Jan'25 - Final" at bounding box center [827, 377] width 625 height 40
click at [526, 421] on p "Hi Ravi," at bounding box center [800, 423] width 679 height 18
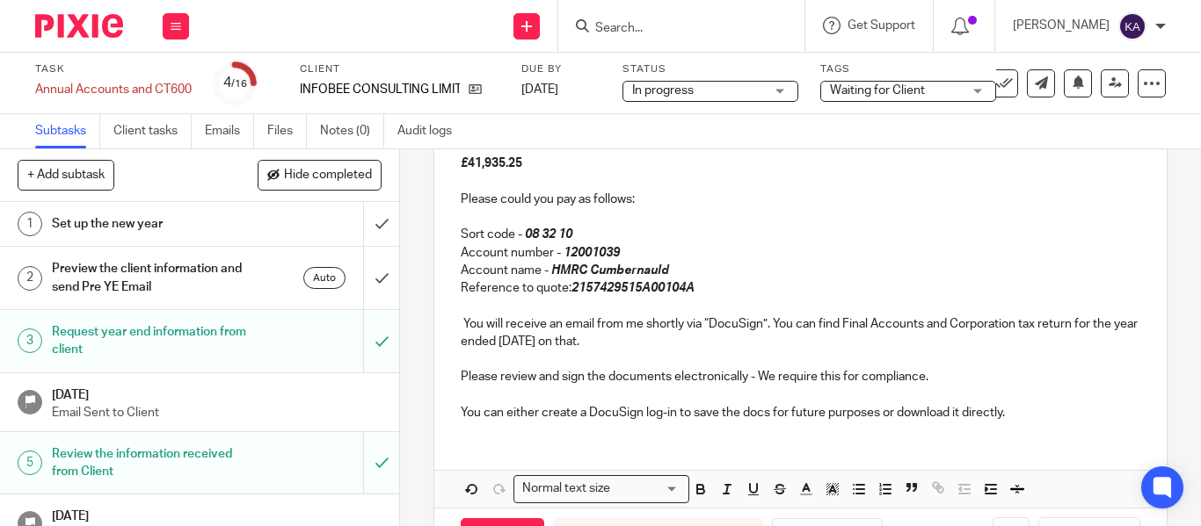
scroll to position [345, 0]
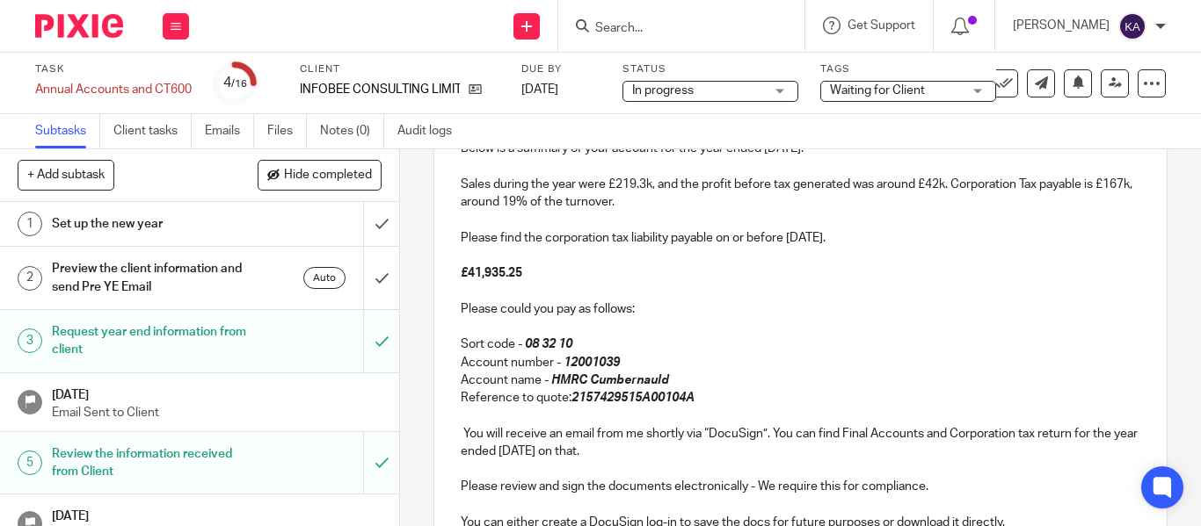
click at [694, 204] on p "Sales during the year were £219.3k, and the profit before tax generated was aro…" at bounding box center [800, 194] width 679 height 36
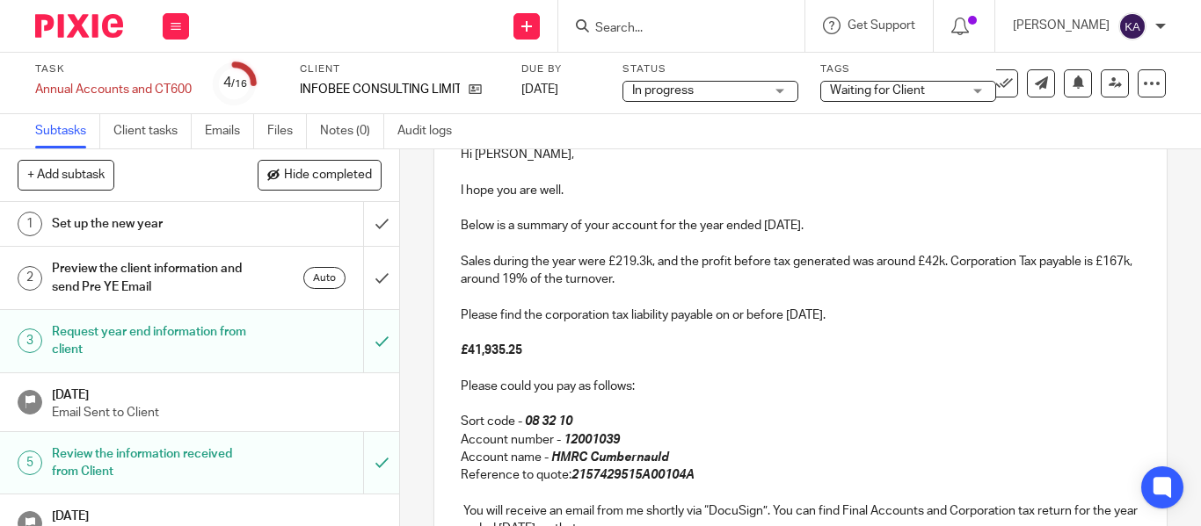
scroll to position [170, 0]
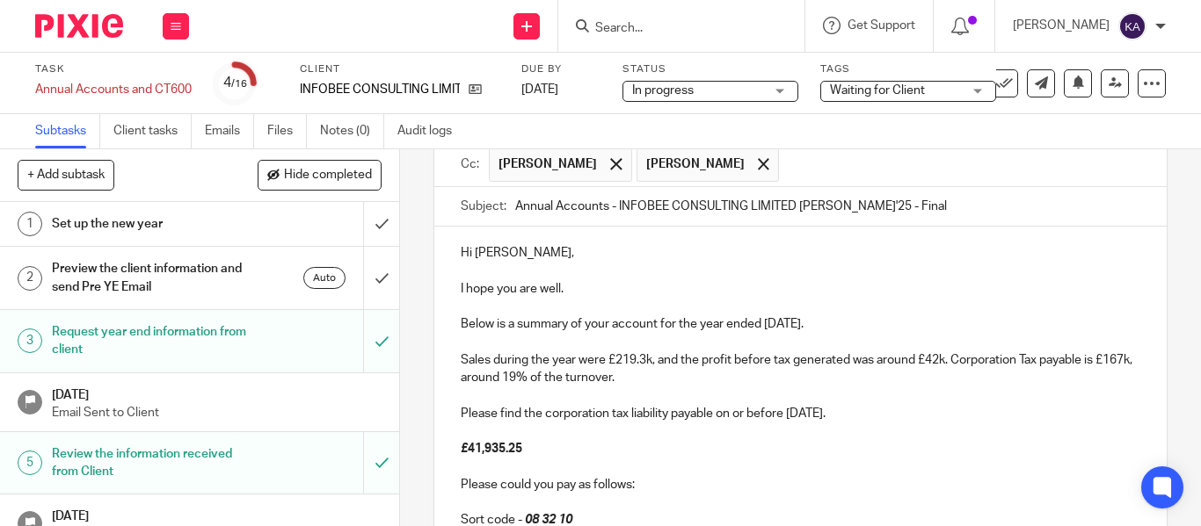
click at [860, 319] on p "Below is a summary of your account for the year ended 31 Jan 2025." at bounding box center [800, 325] width 679 height 18
click at [728, 382] on p "Sales during the year were £219.3k, and the profit before tax generated was aro…" at bounding box center [800, 370] width 679 height 36
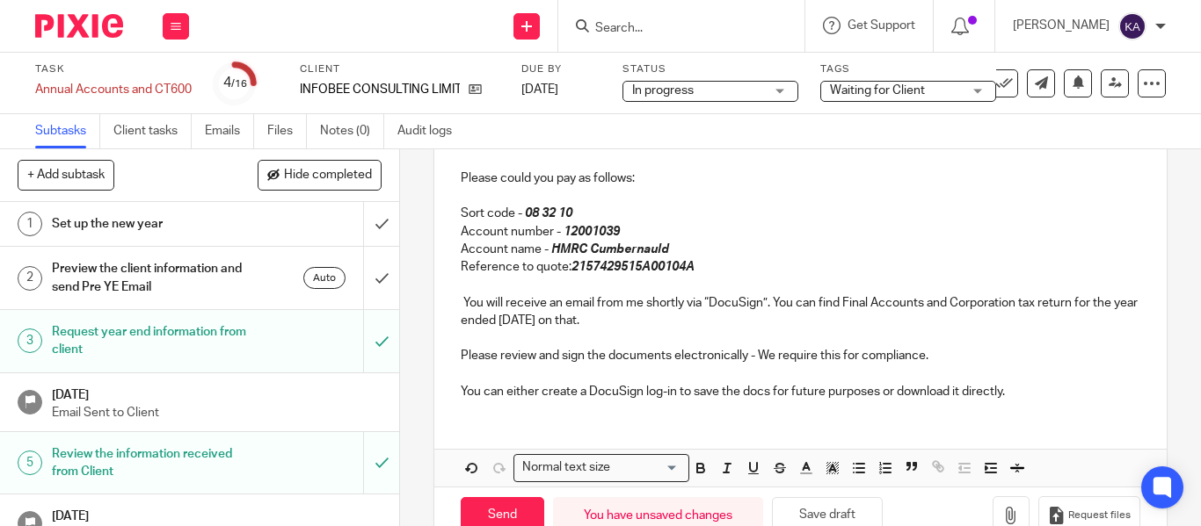
scroll to position [521, 0]
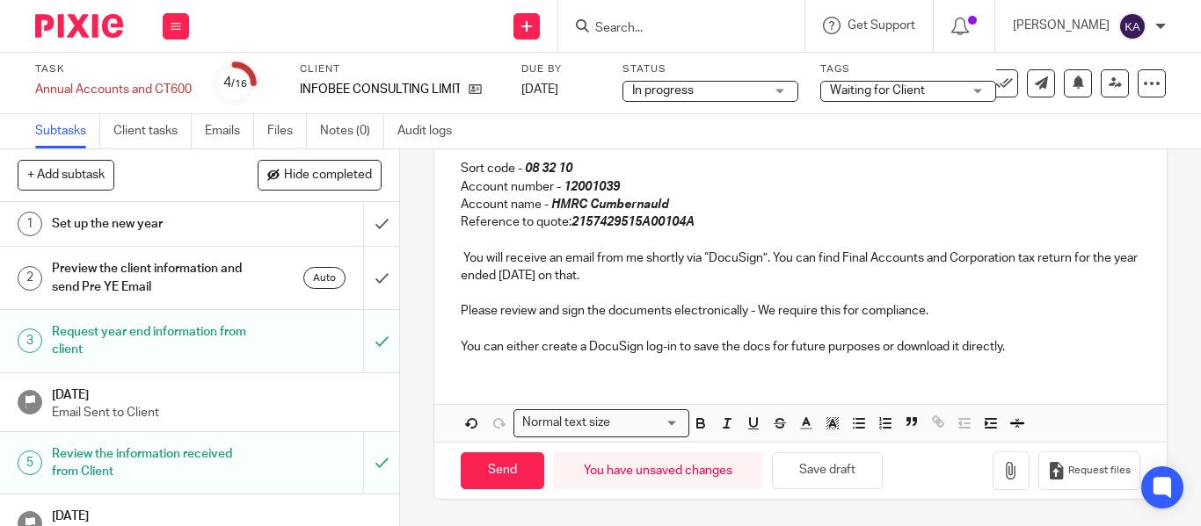
click at [462, 256] on p "You will receive an email from me shortly via “DocuSign”. You can find Final Ac…" at bounding box center [800, 268] width 679 height 36
click at [661, 278] on p "You will receive an email from me shortly via “DocuSign”. You can find Final Ac…" at bounding box center [800, 268] width 679 height 36
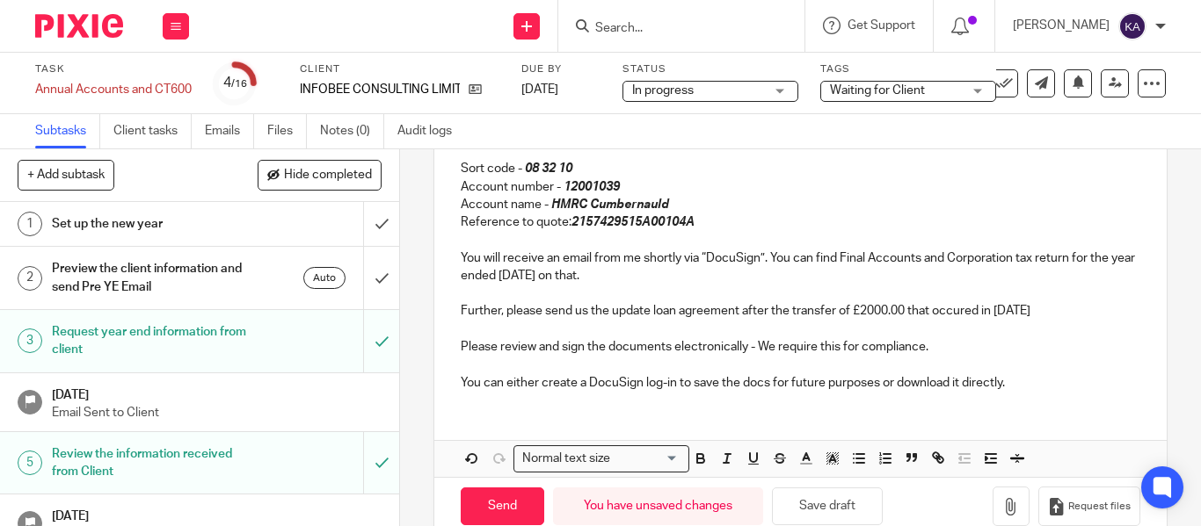
copy div "Further, please send us the update loan agreement after the transfer of £2000.0…"
click at [561, 311] on p "Further, please send us the update loan agreement after the transfer of £2000.0…" at bounding box center [800, 311] width 679 height 18
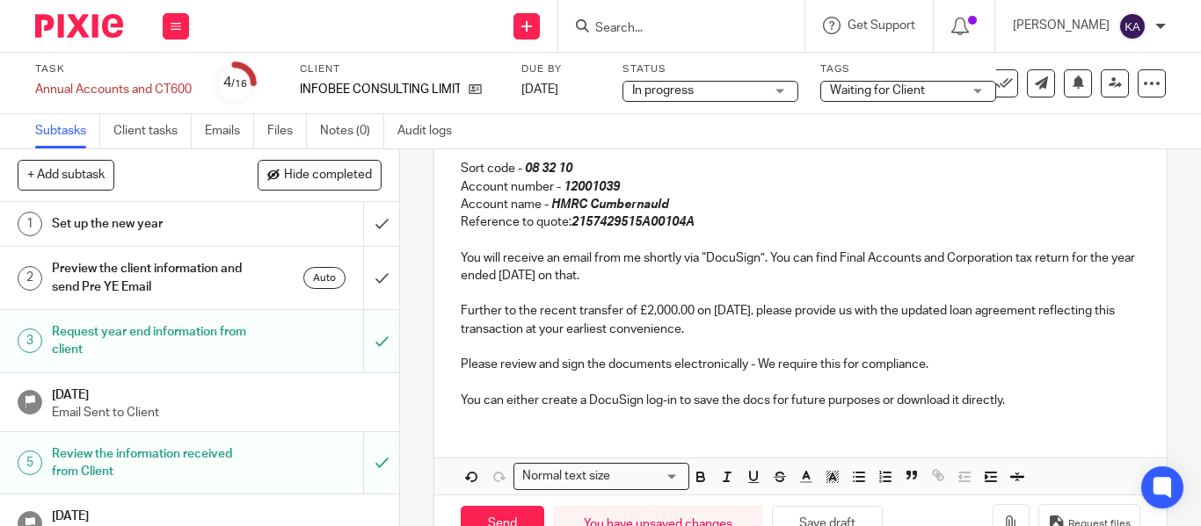
click at [561, 311] on p "Further to the recent transfer of £2,000.00 on 30th July 2024, please provide u…" at bounding box center [800, 320] width 679 height 36
click at [493, 325] on p "Further to the transfer of £2,000.00 on 30th July 2024, please provide us with …" at bounding box center [800, 320] width 679 height 36
click at [483, 332] on p "Further to the transfer of £2,000.00 on 30th July 2024, please provide us with …" at bounding box center [800, 320] width 679 height 36
drag, startPoint x: 461, startPoint y: 331, endPoint x: 748, endPoint y: 330, distance: 287.4
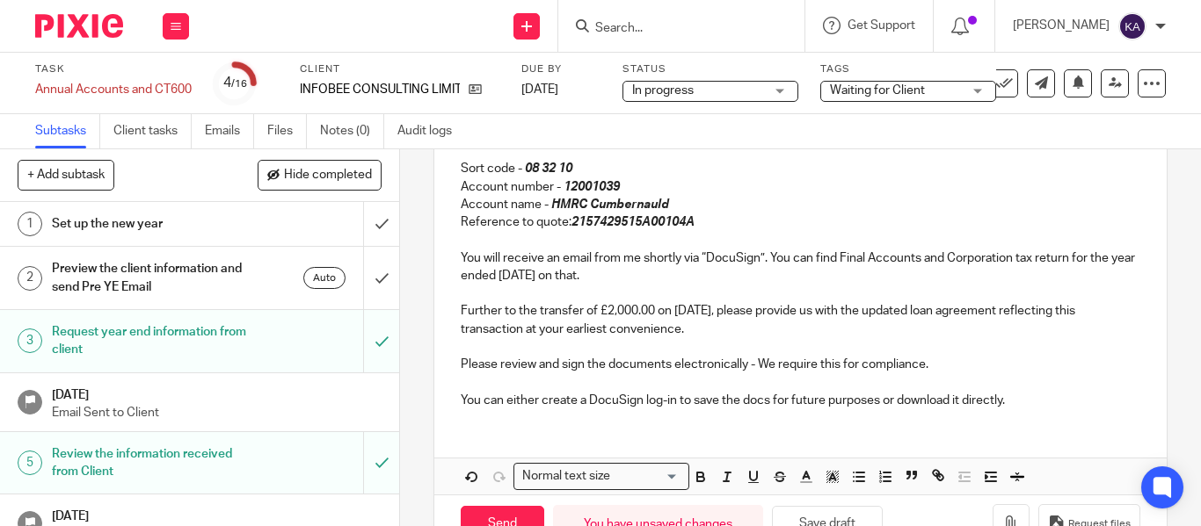
click at [748, 330] on p "Further to the transfer of £2,000.00 on 30th July 2024, please provide us with …" at bounding box center [800, 320] width 679 height 36
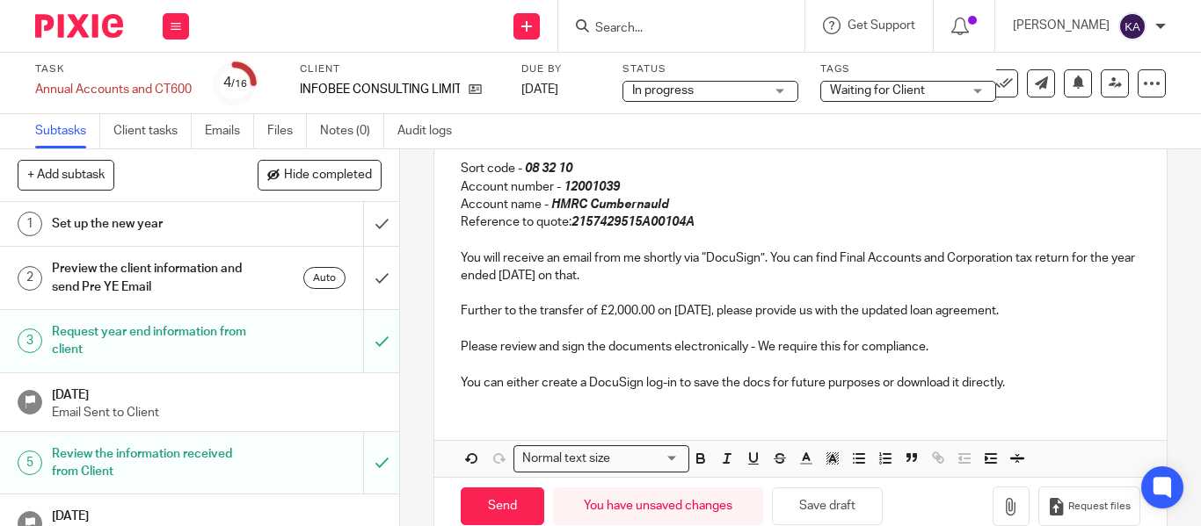
click at [755, 311] on p "Further to the transfer of £2,000.00 on 30th July 2024, please provide us with …" at bounding box center [800, 311] width 679 height 18
click at [754, 312] on p "Further to the transfer of £2,000.00 on 30th July 2024, please provide us with …" at bounding box center [800, 311] width 679 height 18
drag, startPoint x: 769, startPoint y: 310, endPoint x: 800, endPoint y: 349, distance: 49.4
click at [769, 311] on p "Further to the transfer of £2,000.00 on 30th July 2024 to Jeev Properties - ple…" at bounding box center [800, 311] width 679 height 18
click at [783, 320] on p "Further to the transfer of £2,000.00 on 30th July 2024 to Jeev Properties - ple…" at bounding box center [800, 311] width 679 height 18
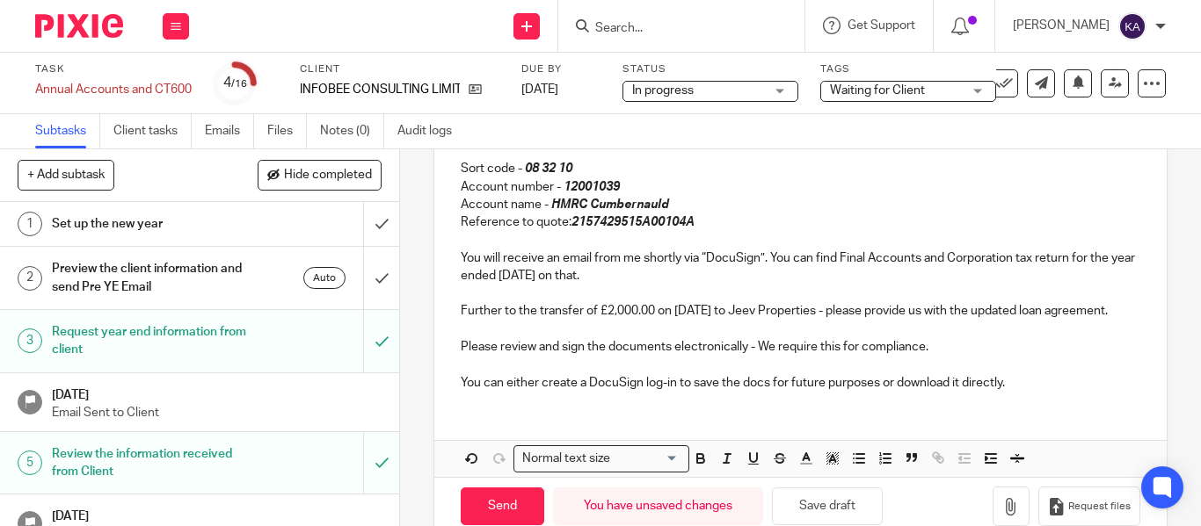
click at [527, 338] on p at bounding box center [800, 330] width 679 height 18
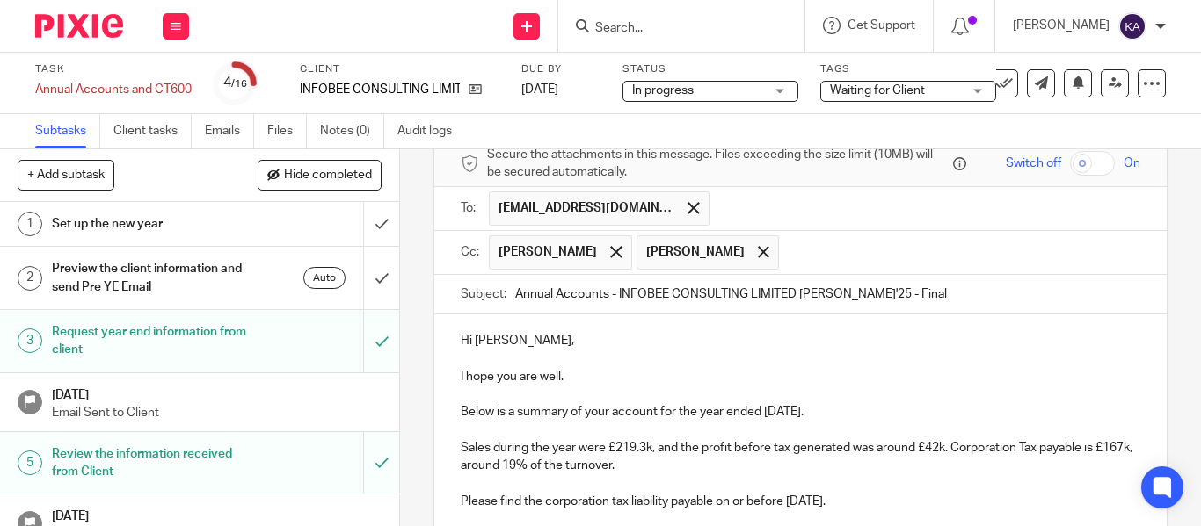
scroll to position [0, 0]
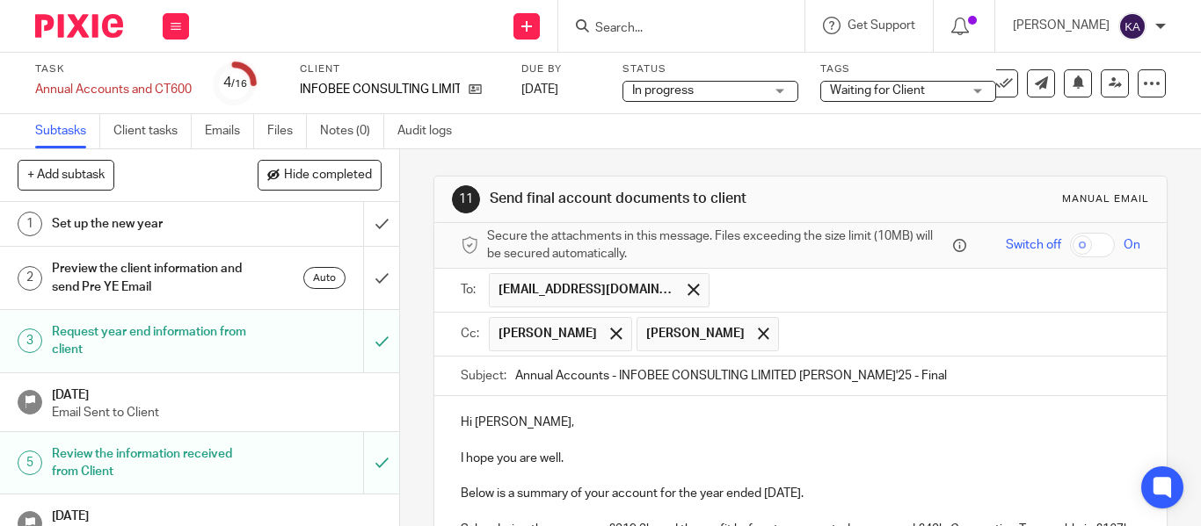
click at [940, 371] on input "Annual Accounts - INFOBEE CONSULTING LIMITED FYE Jan'25 - Final" at bounding box center [827, 377] width 625 height 40
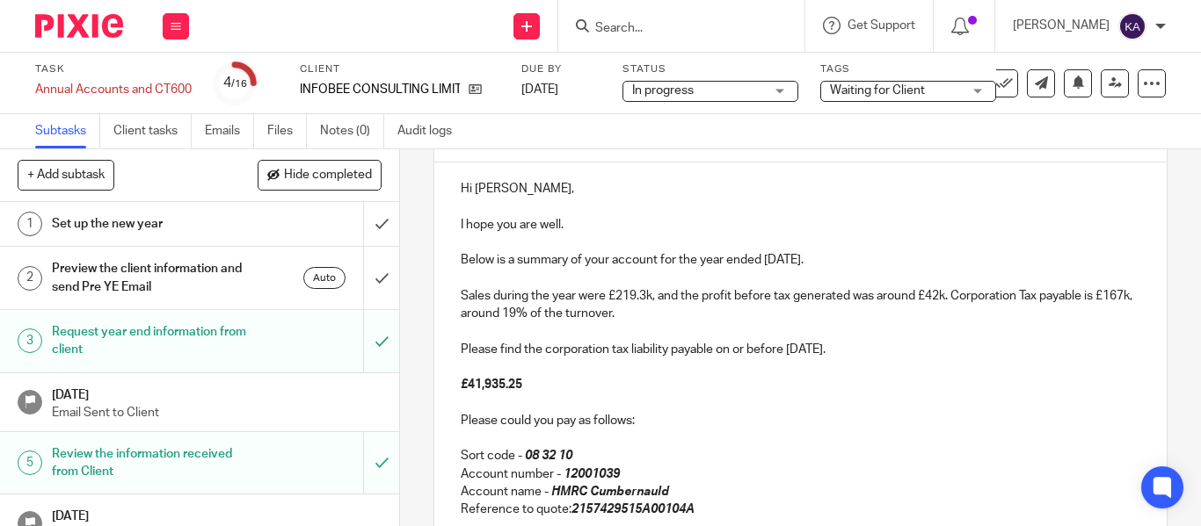
scroll to position [264, 0]
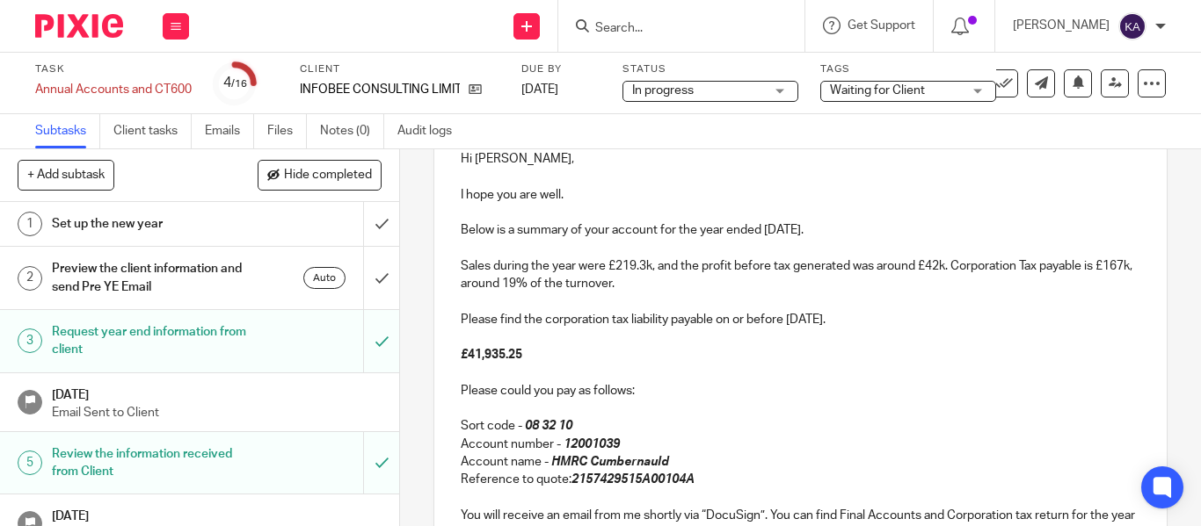
click at [606, 483] on em "2157429515A00104A" at bounding box center [632, 480] width 123 height 12
click at [601, 474] on em "2157429515A00104A" at bounding box center [632, 480] width 123 height 12
click at [591, 490] on p at bounding box center [800, 498] width 679 height 18
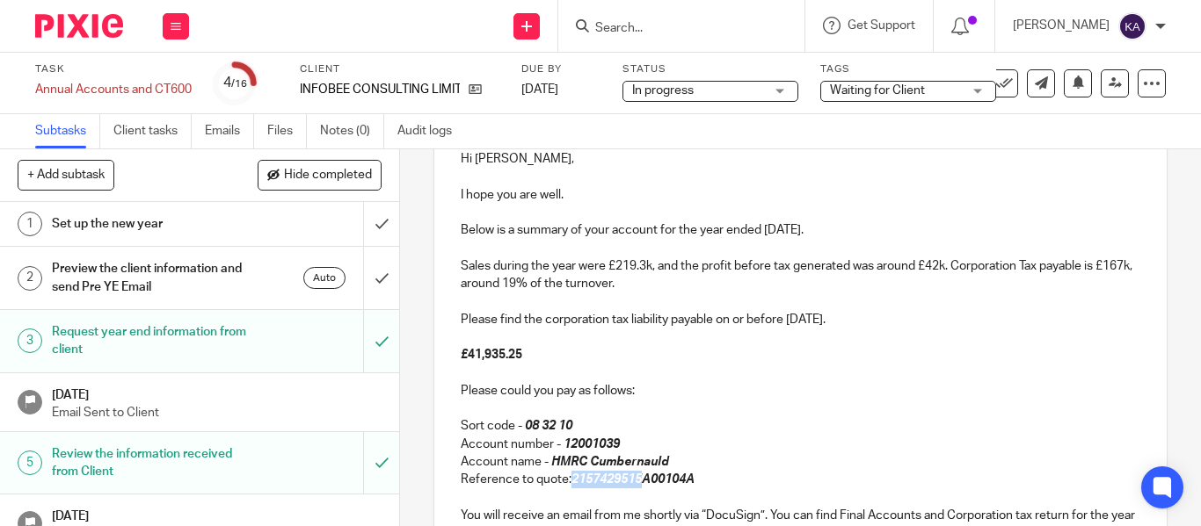
drag, startPoint x: 570, startPoint y: 485, endPoint x: 637, endPoint y: 489, distance: 67.8
click at [637, 489] on p "Reference to quote: 2157429515A00104A" at bounding box center [800, 480] width 679 height 18
copy em "2157429515"
click at [644, 483] on em "2157429515A00104A" at bounding box center [632, 480] width 123 height 12
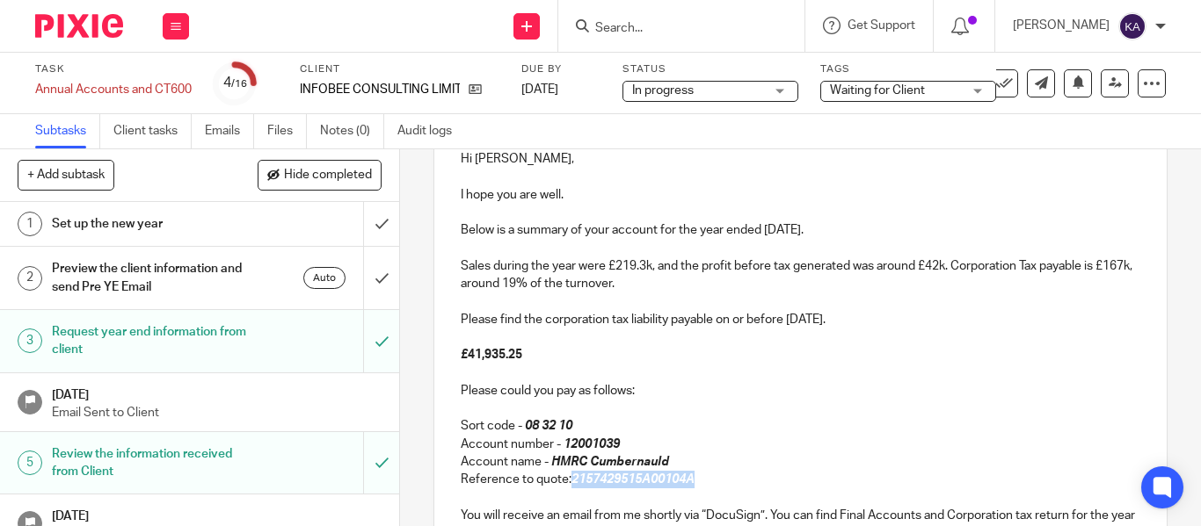
copy em "2157429515A00104A"
click at [734, 467] on p "Account name - HMRC Cumbernauld" at bounding box center [800, 463] width 679 height 18
click at [715, 478] on p "Reference to quote: 2157429515A00104A" at bounding box center [800, 480] width 679 height 18
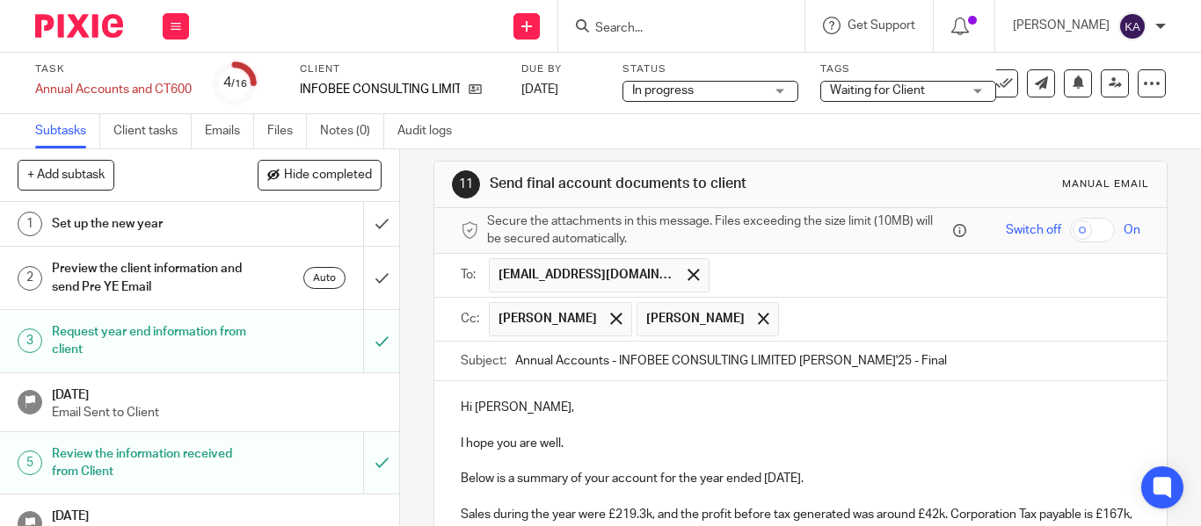
scroll to position [0, 0]
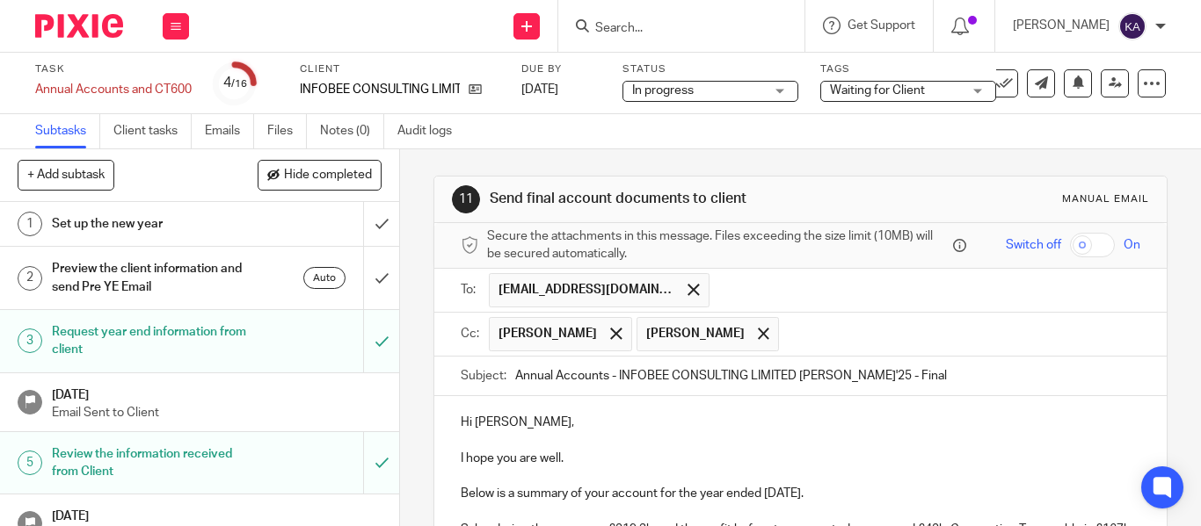
click at [974, 381] on input "Annual Accounts - INFOBEE CONSULTING LIMITED FYE Jan'25 - Final" at bounding box center [827, 377] width 625 height 40
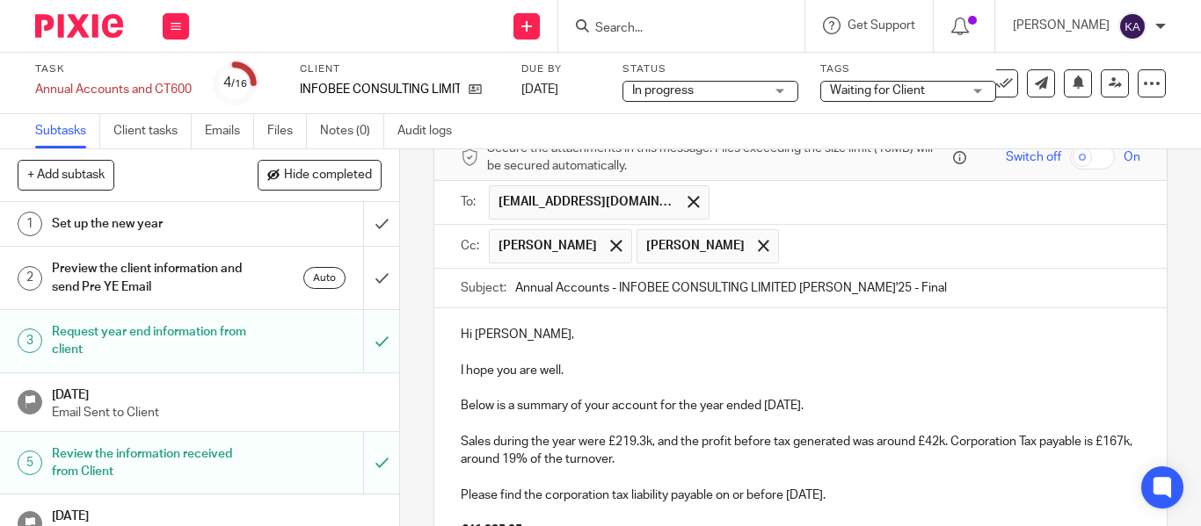
click at [929, 284] on input "Annual Accounts - INFOBEE CONSULTING LIMITED FYE Jan'25 - Final" at bounding box center [827, 289] width 625 height 40
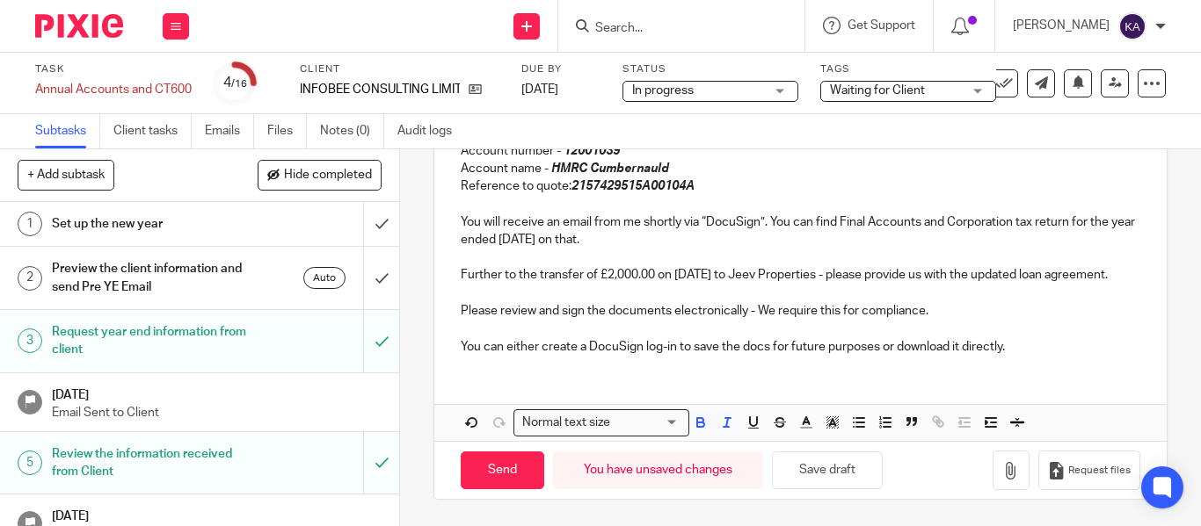
scroll to position [575, 0]
click at [715, 284] on p "Further to the transfer of £2,000.00 on 30th July 2024 to Jeev Properties - ple…" at bounding box center [800, 275] width 679 height 18
click at [493, 470] on input "Send" at bounding box center [503, 471] width 84 height 38
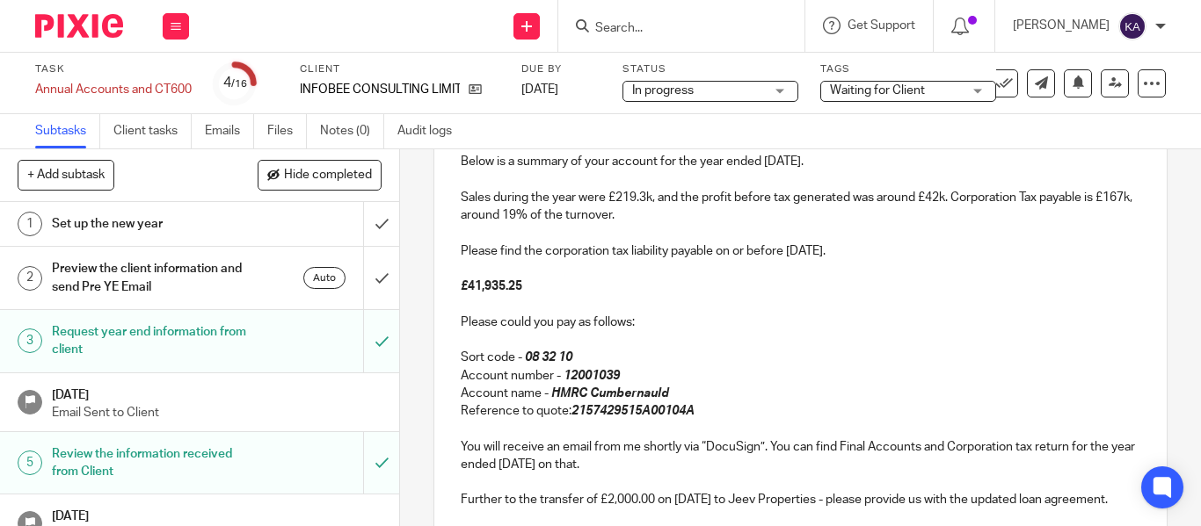
scroll to position [47, 0]
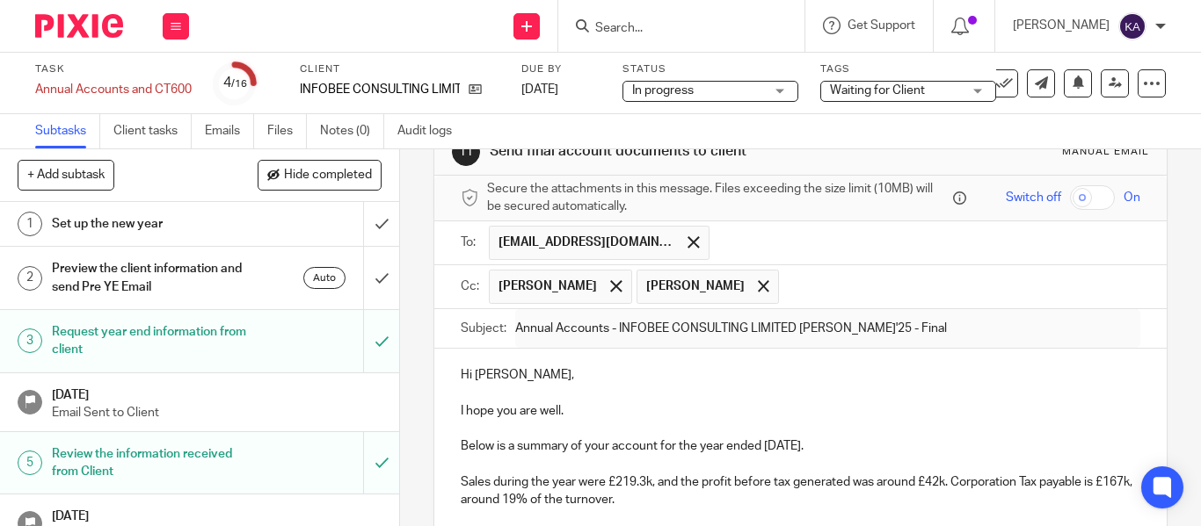
type input "Sent"
click at [983, 92] on div "Waiting for Client" at bounding box center [908, 91] width 176 height 21
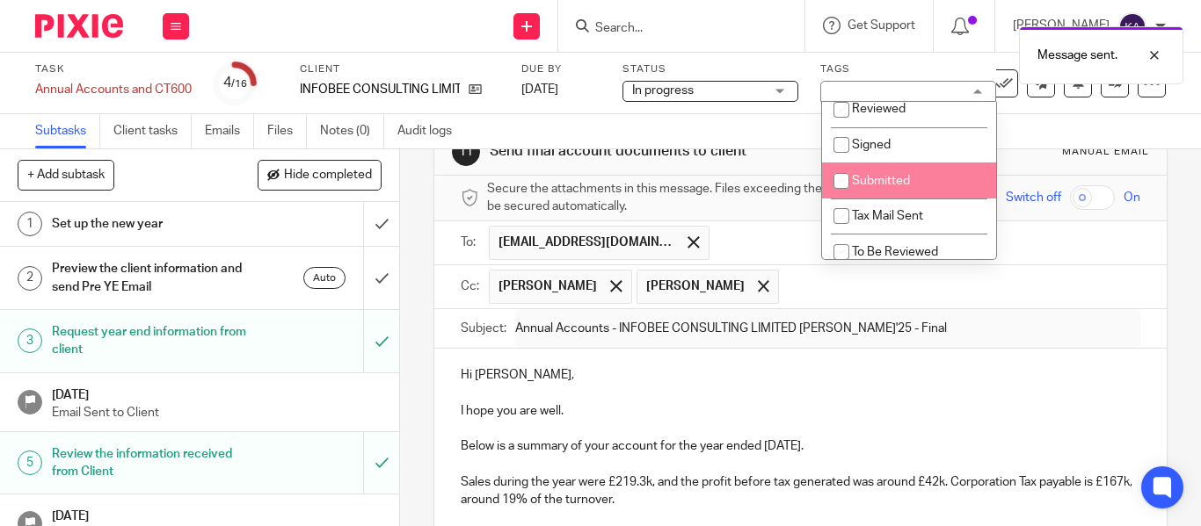
scroll to position [88, 0]
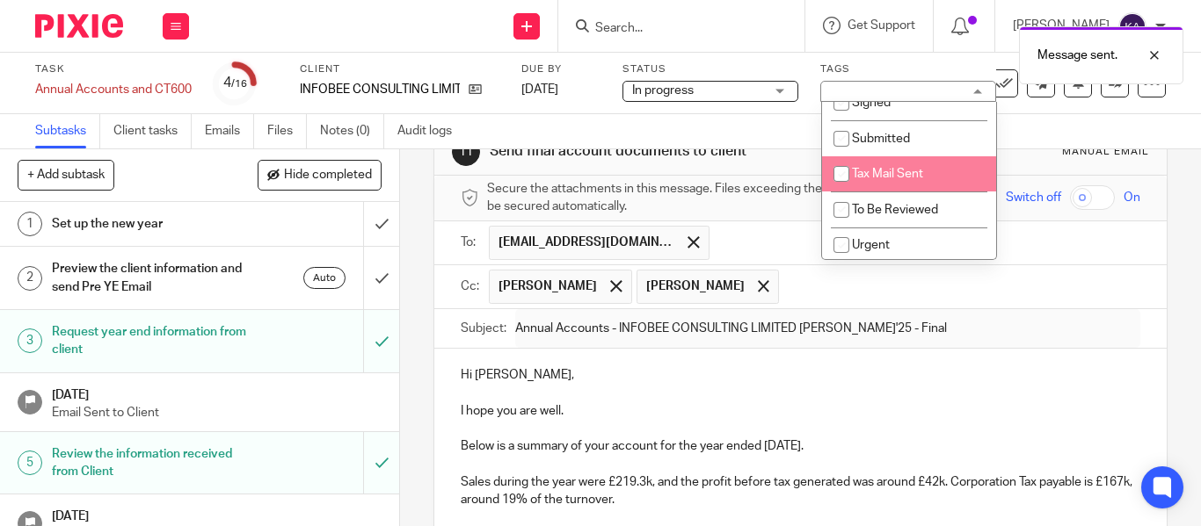
click at [854, 163] on input "checkbox" at bounding box center [840, 173] width 33 height 33
checkbox input "true"
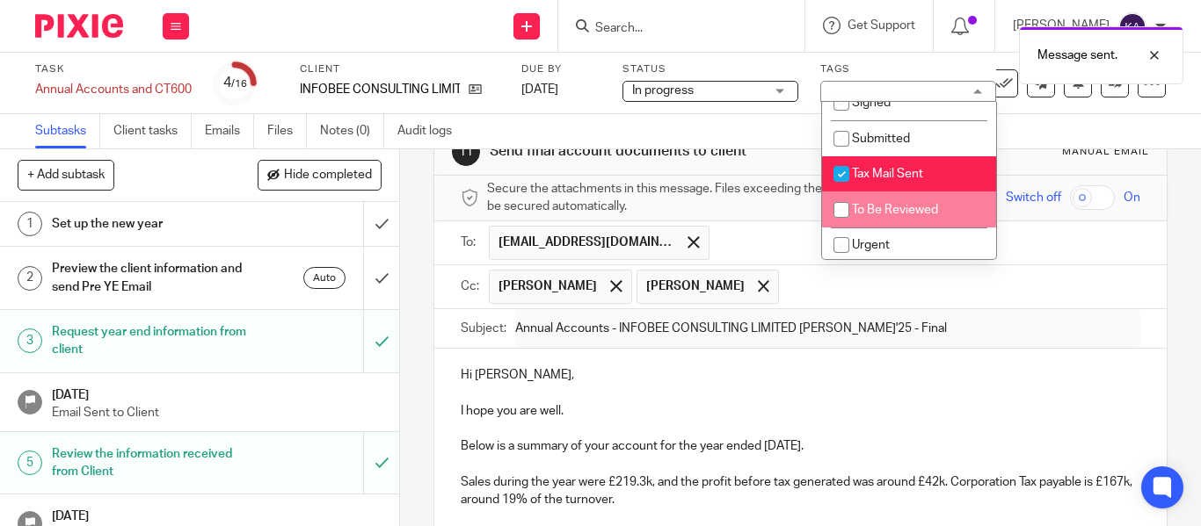
scroll to position [199, 0]
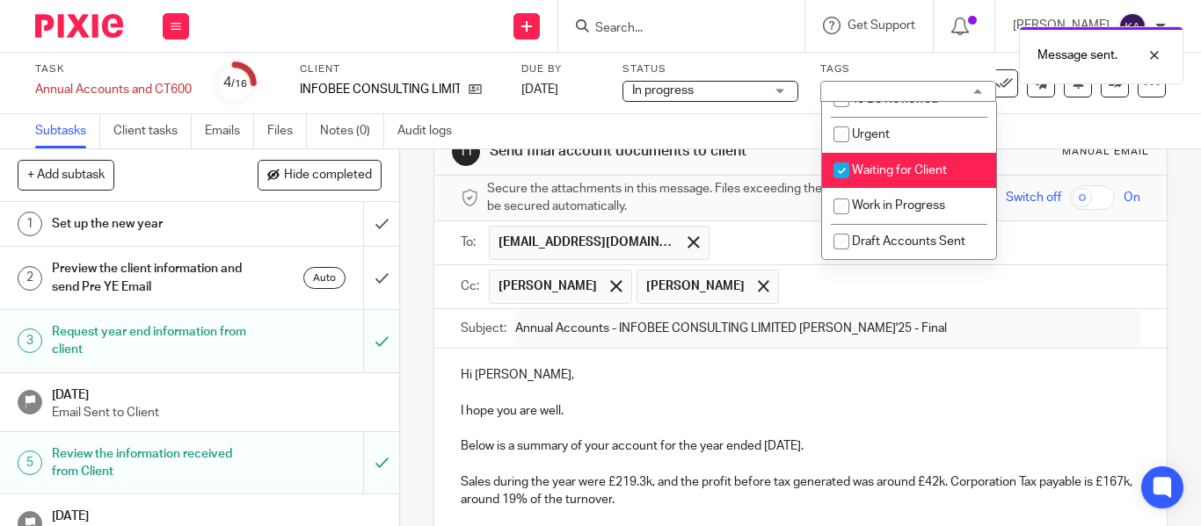
click at [841, 170] on input "checkbox" at bounding box center [840, 170] width 33 height 33
checkbox input "false"
click at [877, 368] on p "Hi Ravi," at bounding box center [800, 376] width 679 height 18
